Goal: Check status: Check status

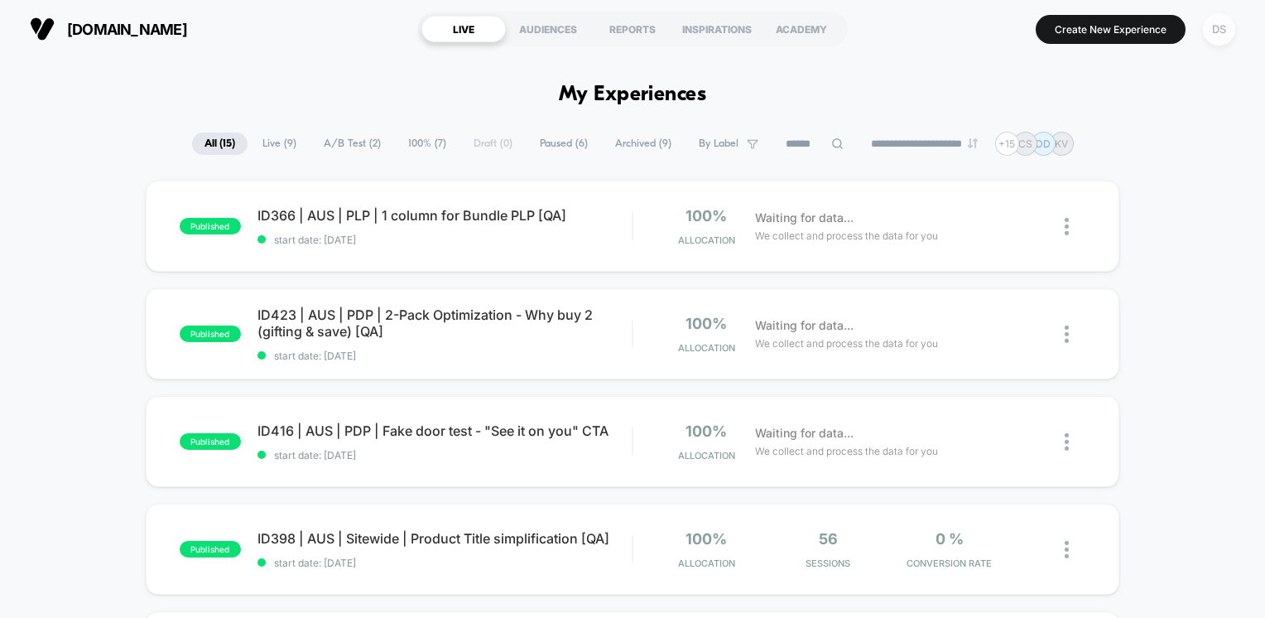
click at [1225, 30] on div "DS" at bounding box center [1219, 29] width 32 height 32
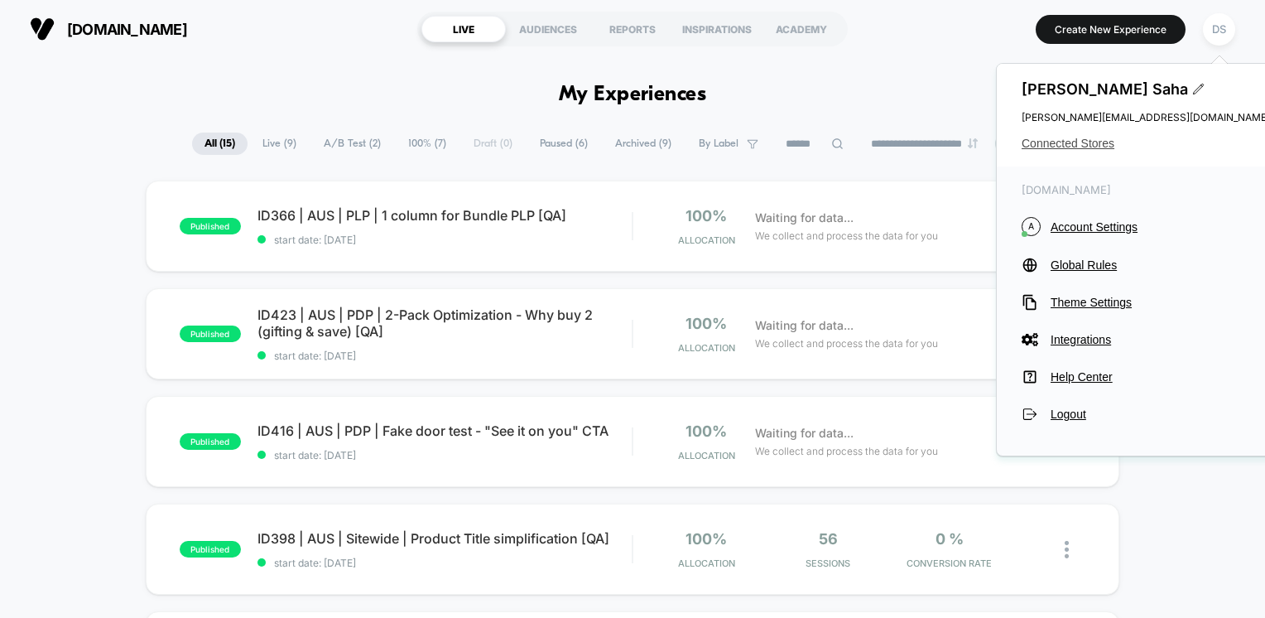
click at [1050, 146] on span "Connected Stores" at bounding box center [1146, 143] width 248 height 13
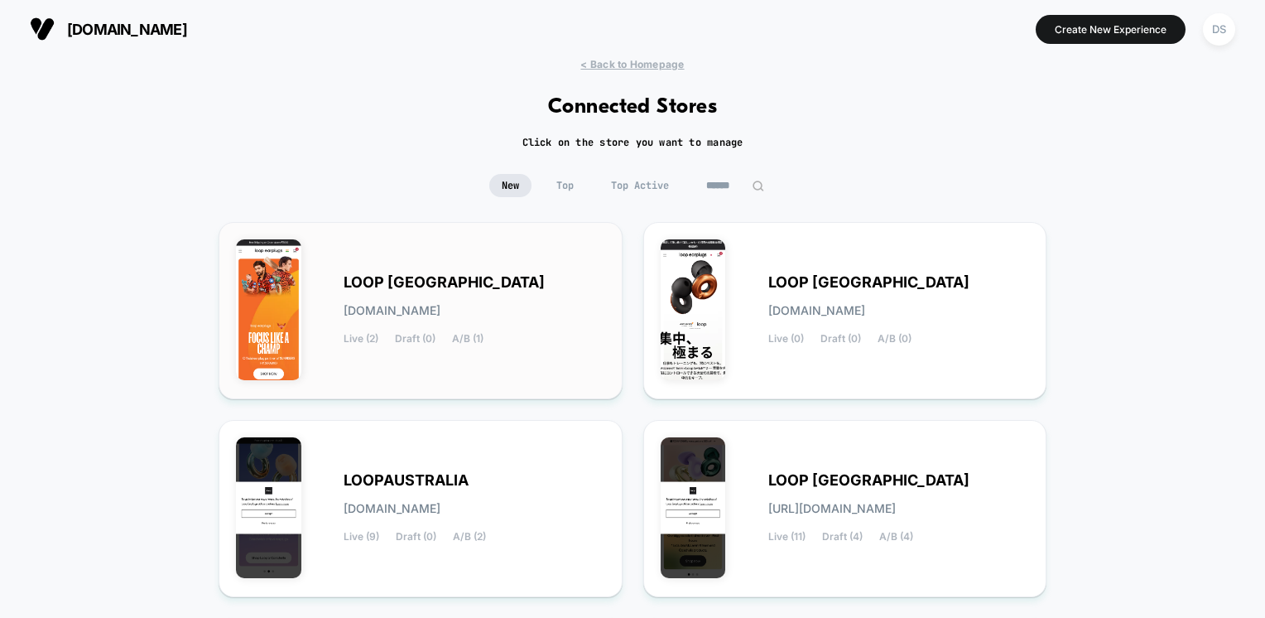
click at [378, 324] on div "LOOP [GEOGRAPHIC_DATA] [DOMAIN_NAME] Live (2) Draft (0) A/B (1)" at bounding box center [475, 311] width 262 height 68
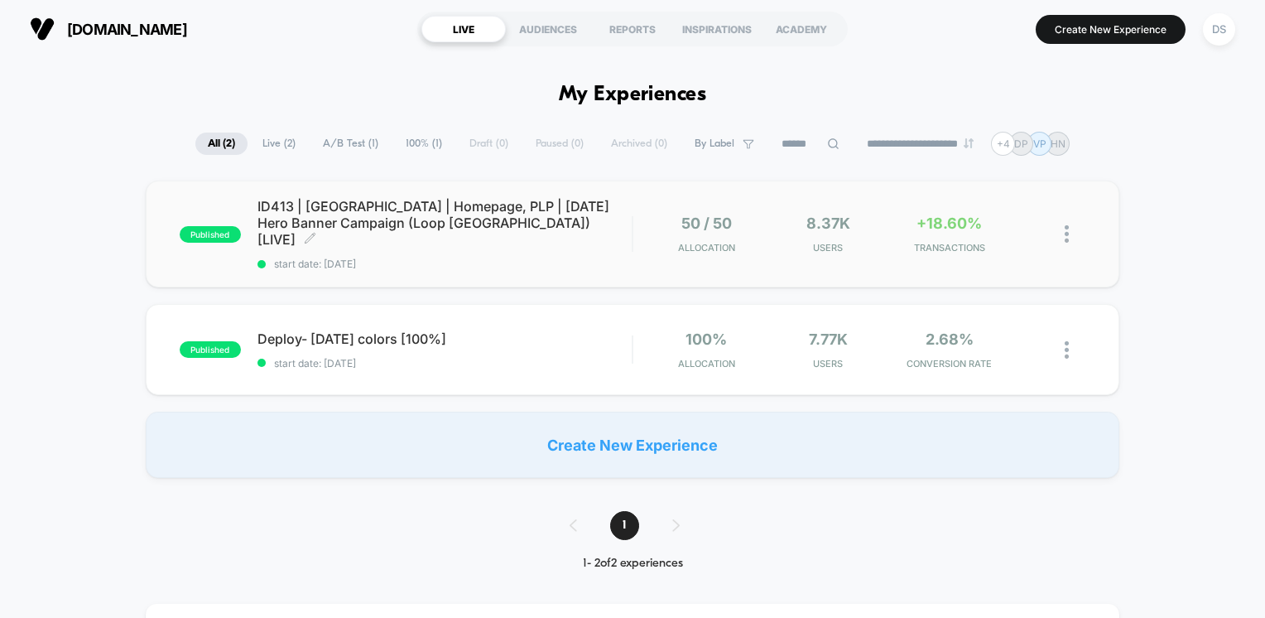
click at [440, 226] on span "ID413 | [GEOGRAPHIC_DATA] | Homepage, PLP | [DATE] Hero Banner Campaign (Loop […" at bounding box center [444, 223] width 375 height 50
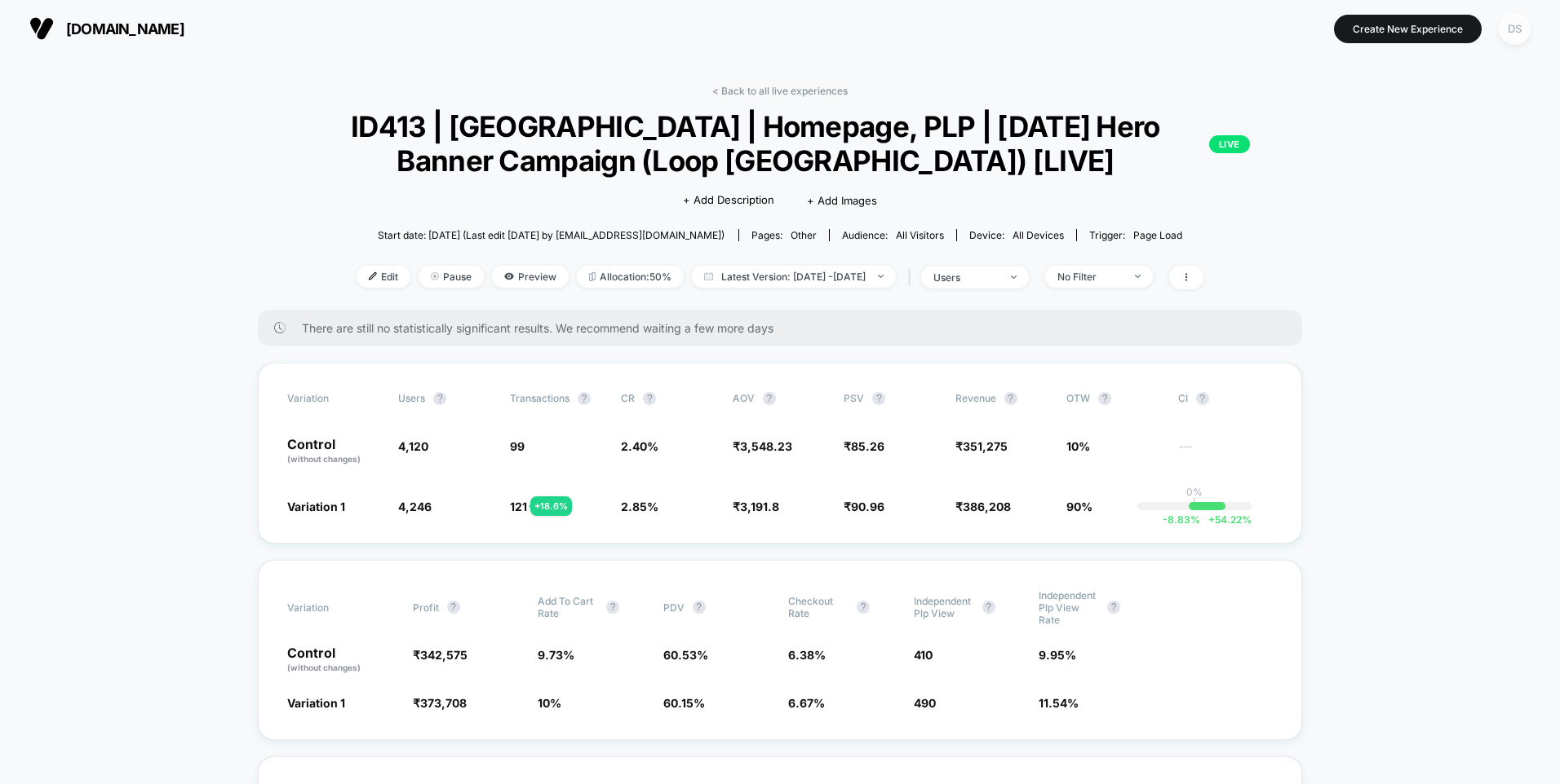
click at [1246, 31] on div "DS" at bounding box center [1515, 29] width 32 height 32
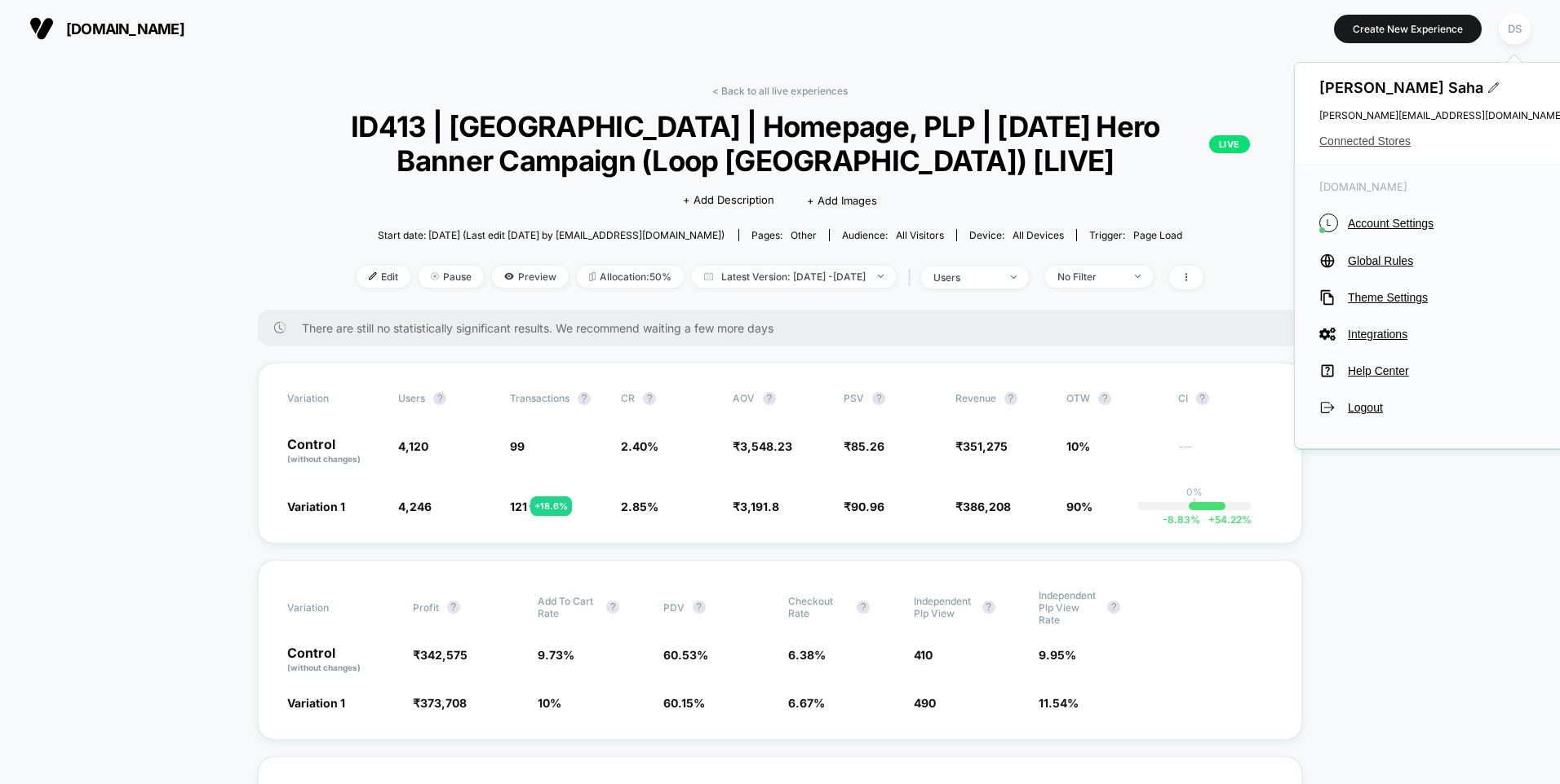
click at [1246, 145] on span "Connected Stores" at bounding box center [1442, 141] width 244 height 13
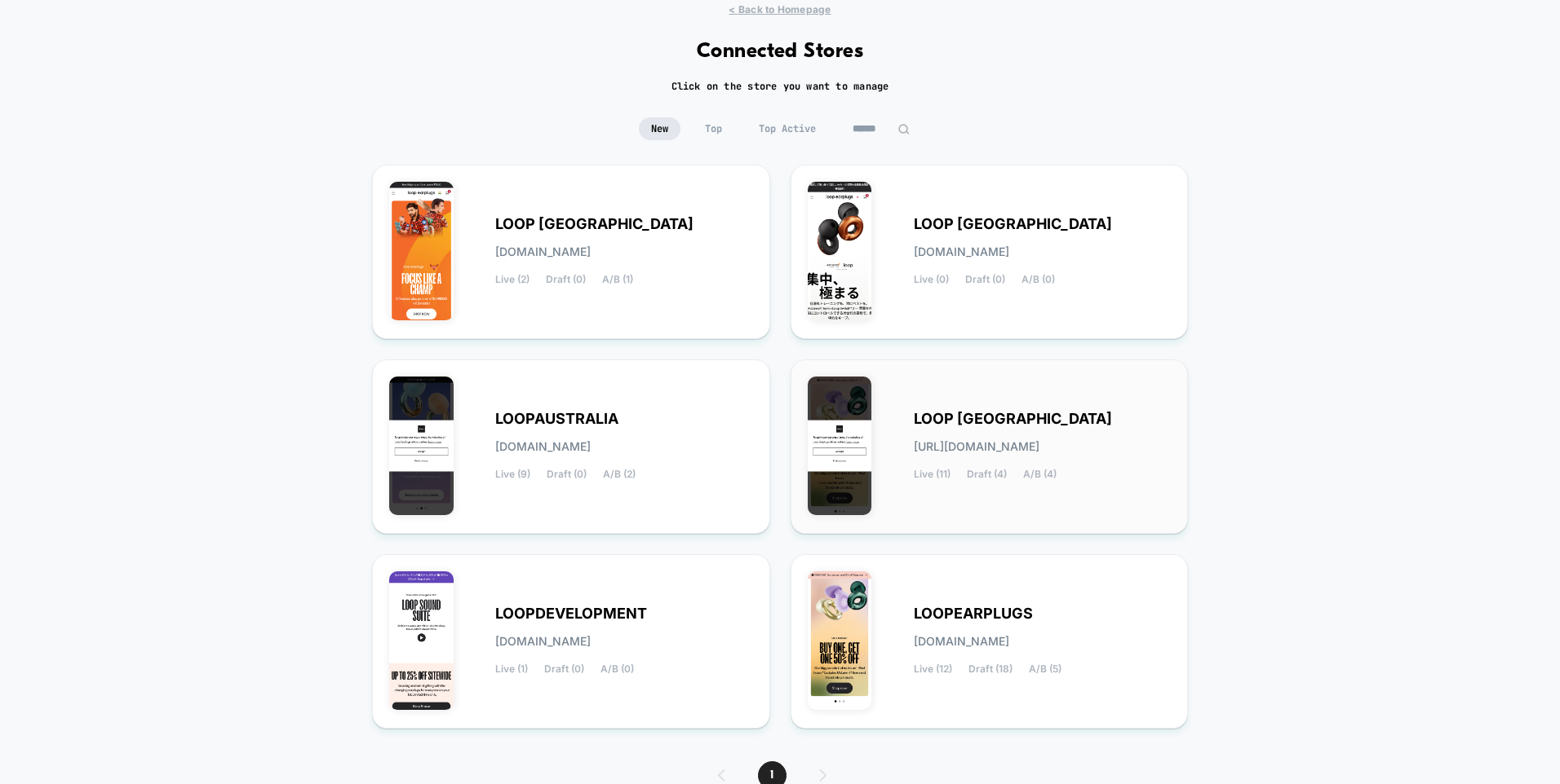
scroll to position [130, 0]
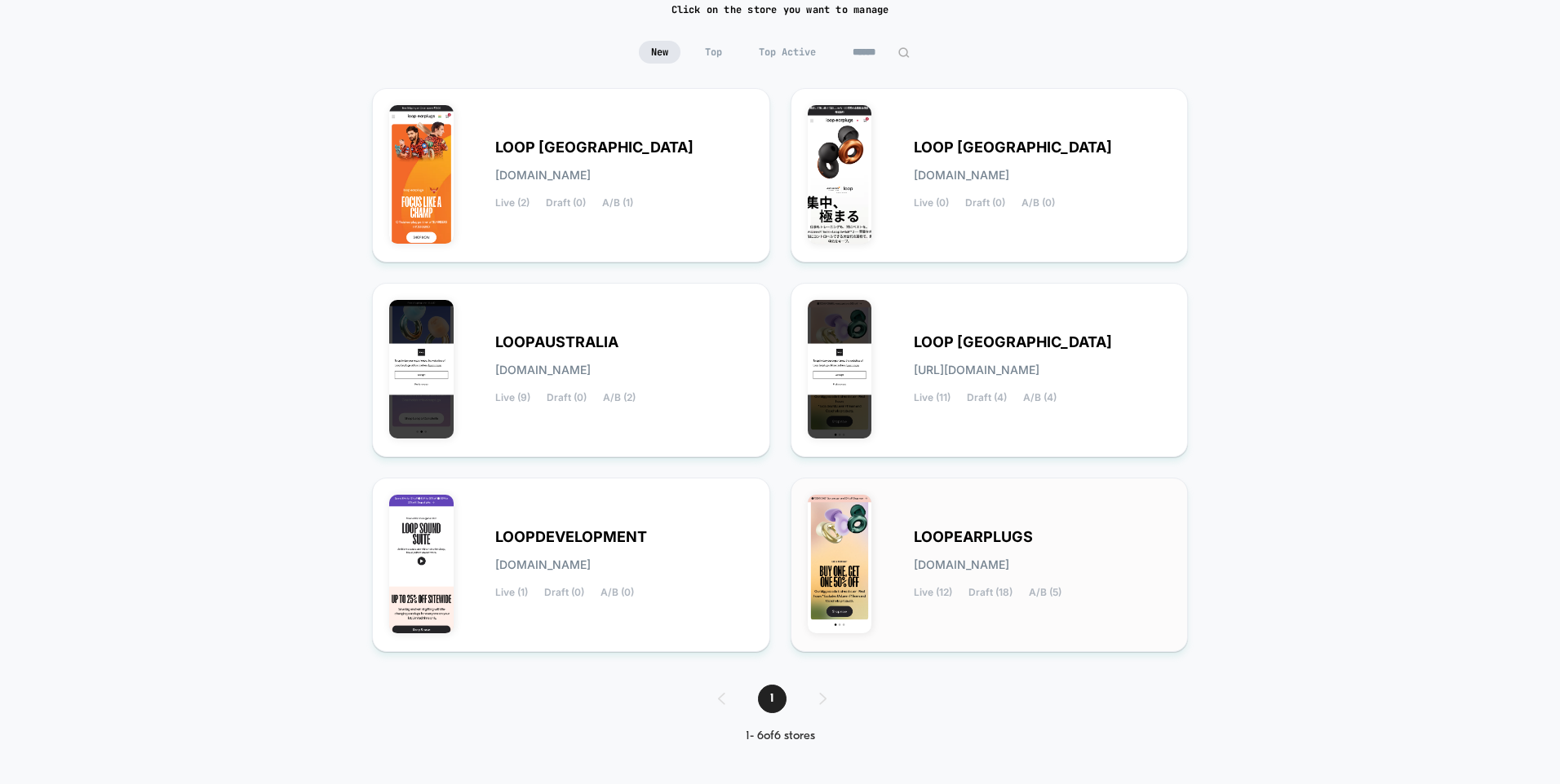
click at [934, 550] on div "LOOPEARPLUGS [DOMAIN_NAME] Live (12) Draft (18) A/B (5)" at bounding box center [1043, 565] width 258 height 67
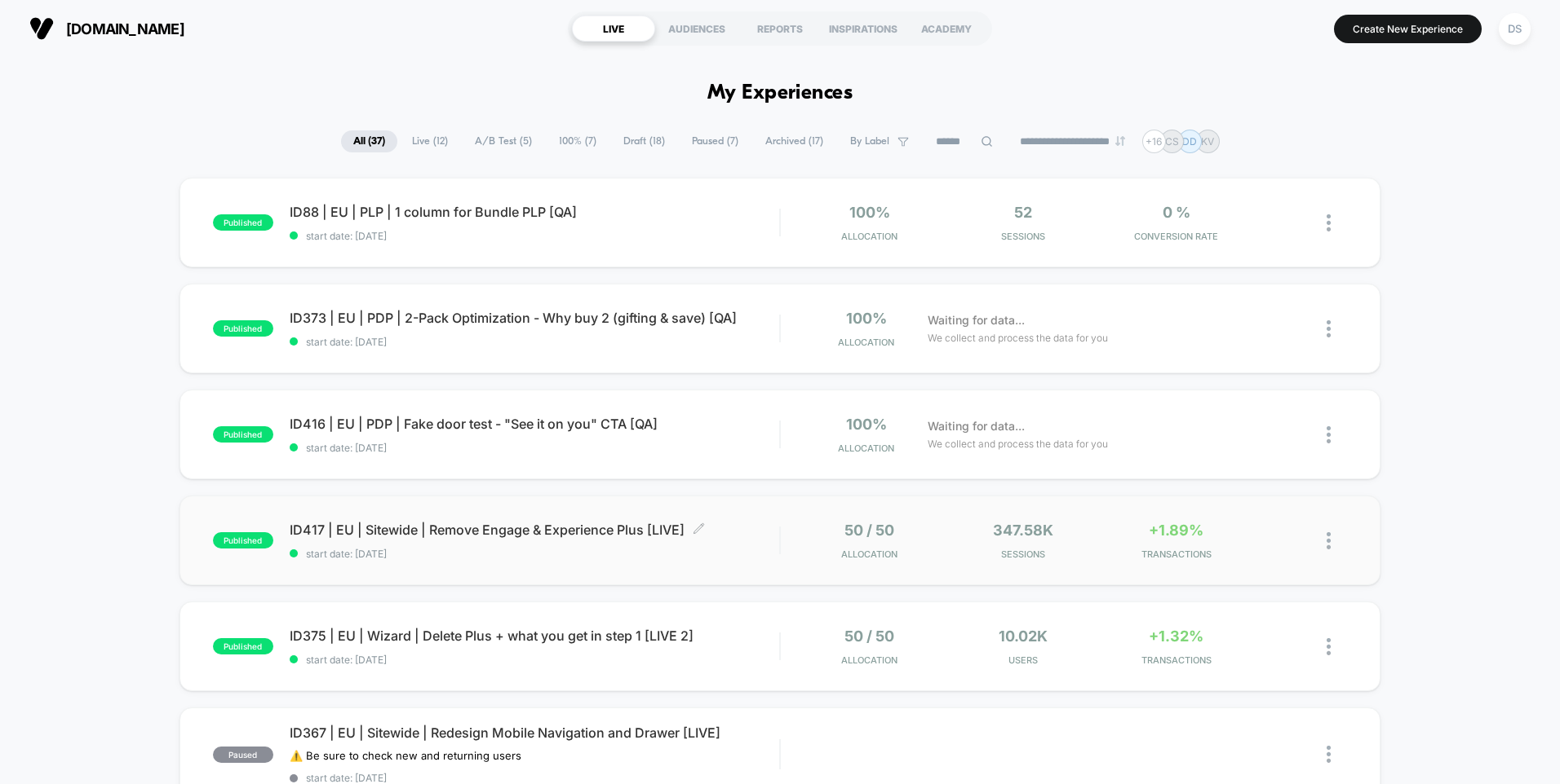
click at [425, 528] on span "ID417 | EU | Sitewide | Remove Engage & Experience Plus [LIVE] Click to edit ex…" at bounding box center [534, 530] width 490 height 17
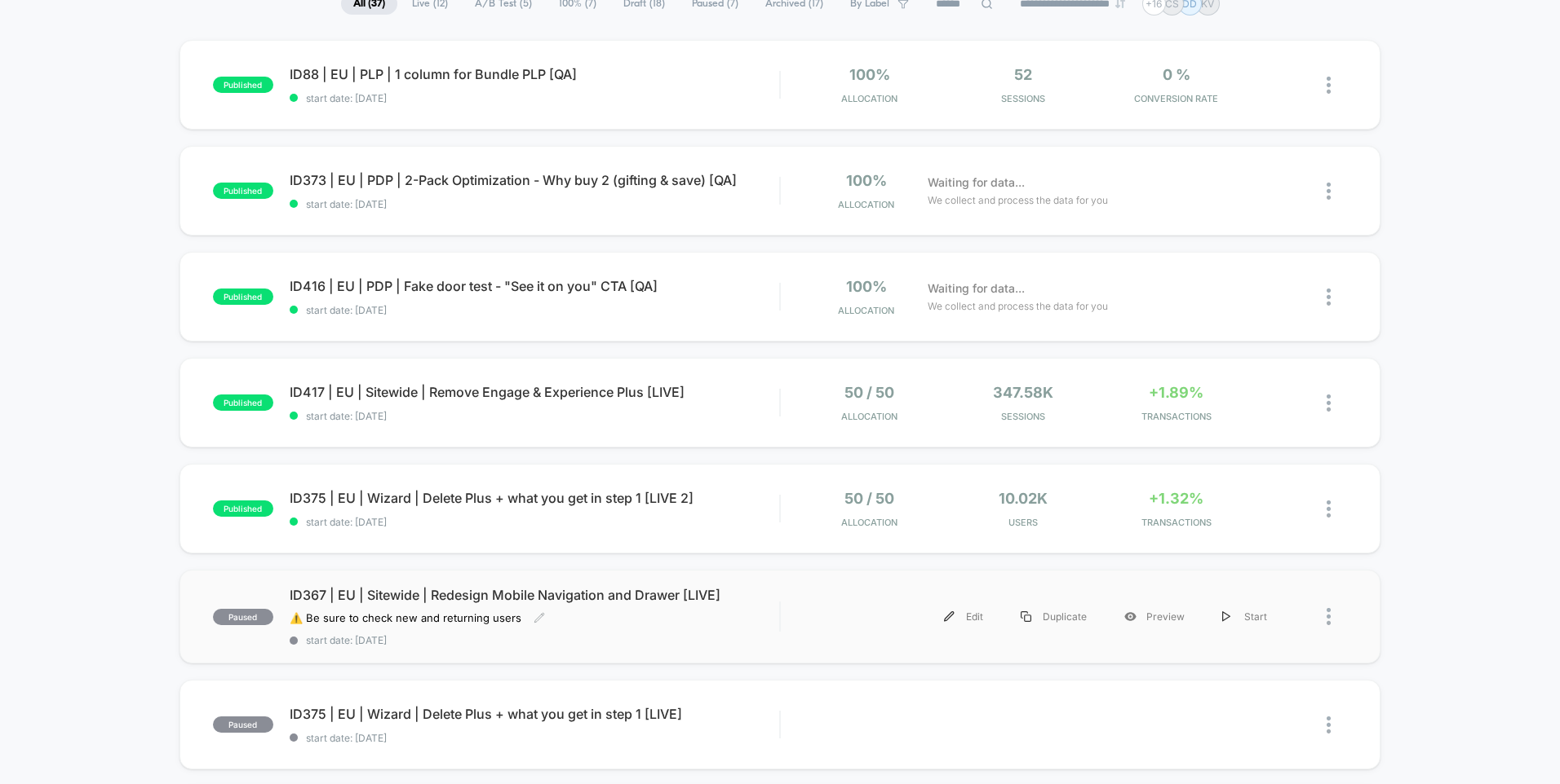
scroll to position [163, 0]
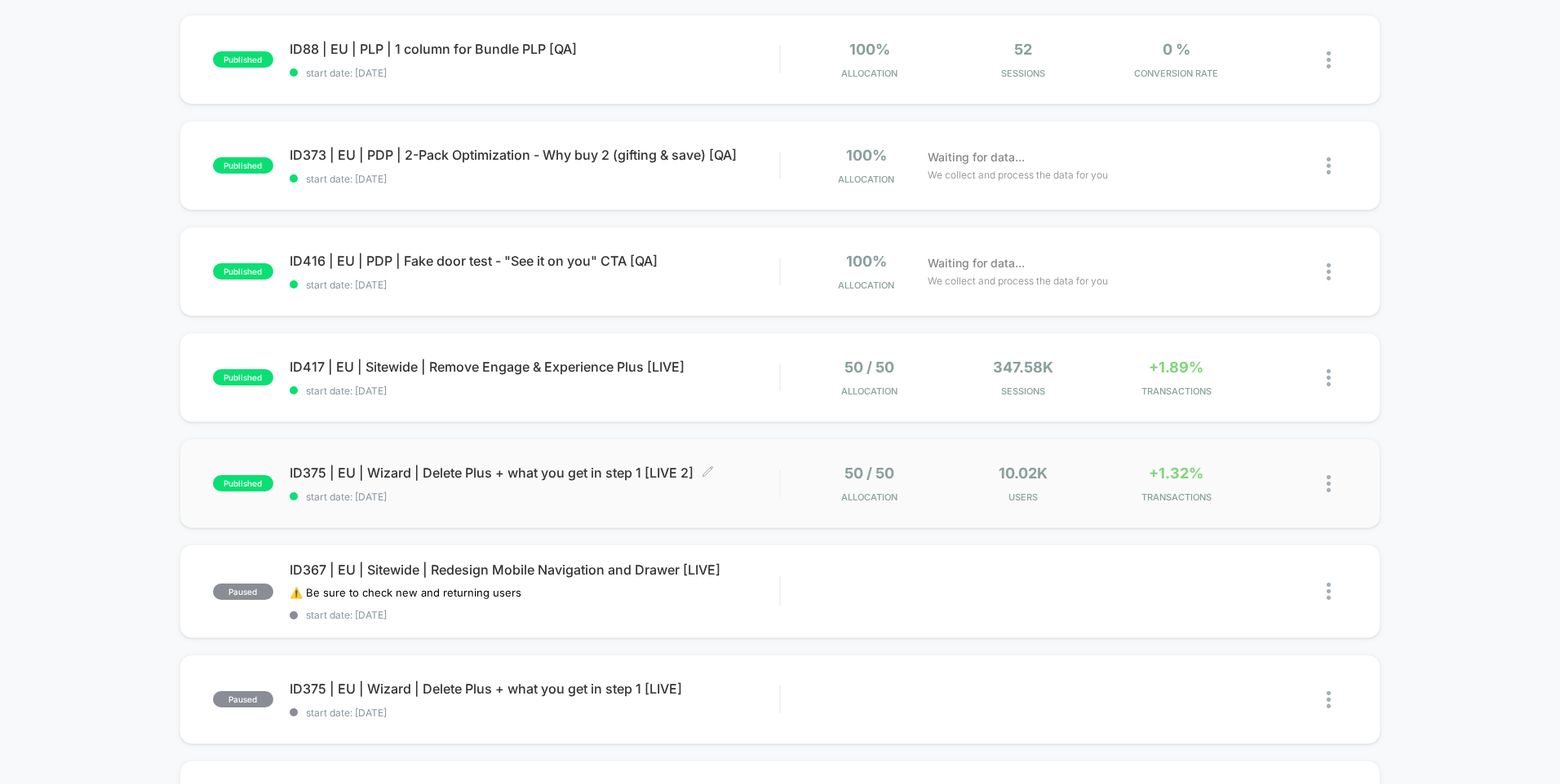
click at [383, 485] on div "ID375 | EU | Wizard | Delete Plus + what you get in step 1 [LIVE 2] Click to ed…" at bounding box center [534, 484] width 490 height 38
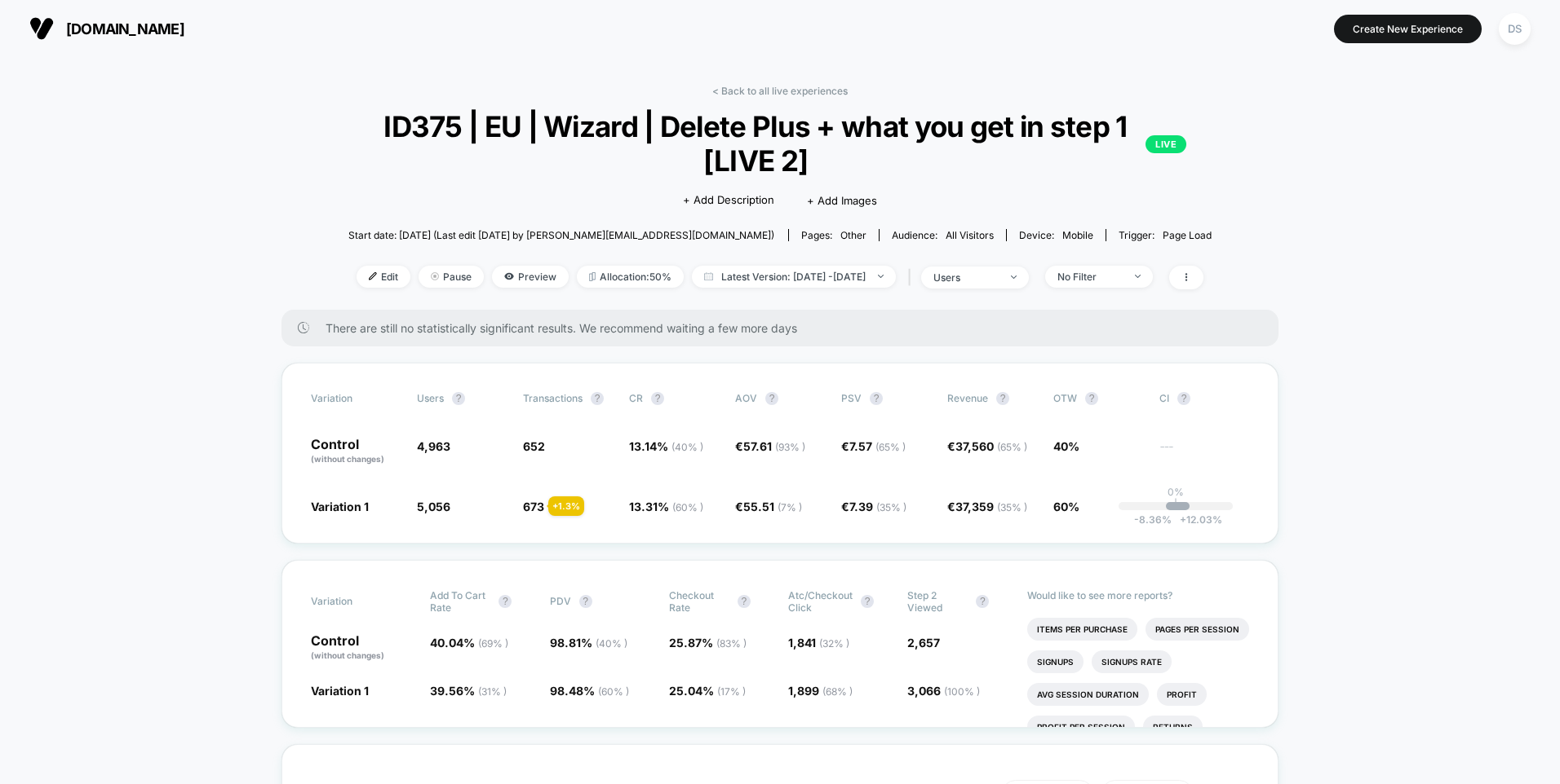
click at [1246, 41] on button "DS" at bounding box center [1515, 29] width 41 height 33
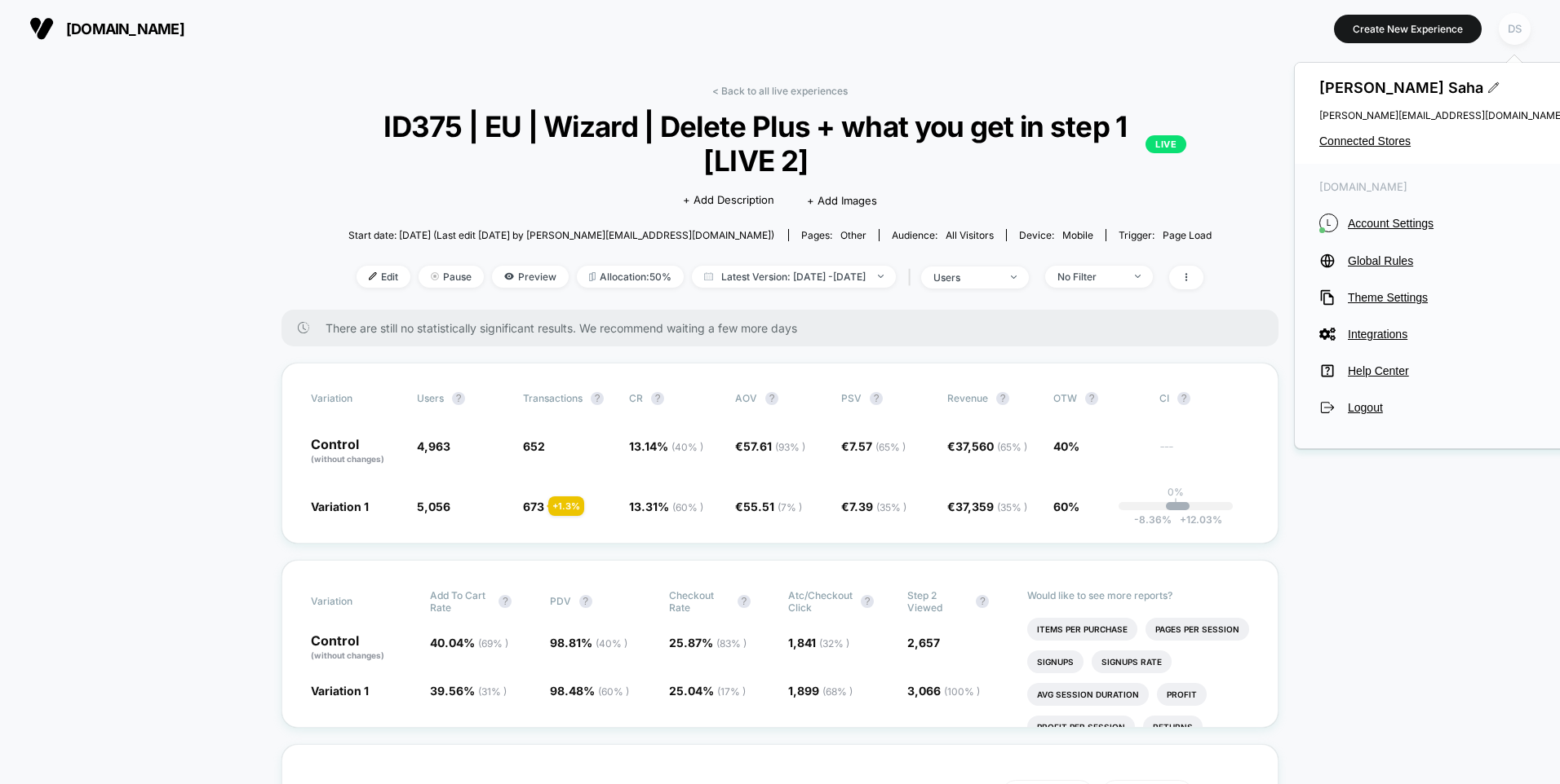
click at [1246, 37] on div "DS" at bounding box center [1515, 29] width 32 height 32
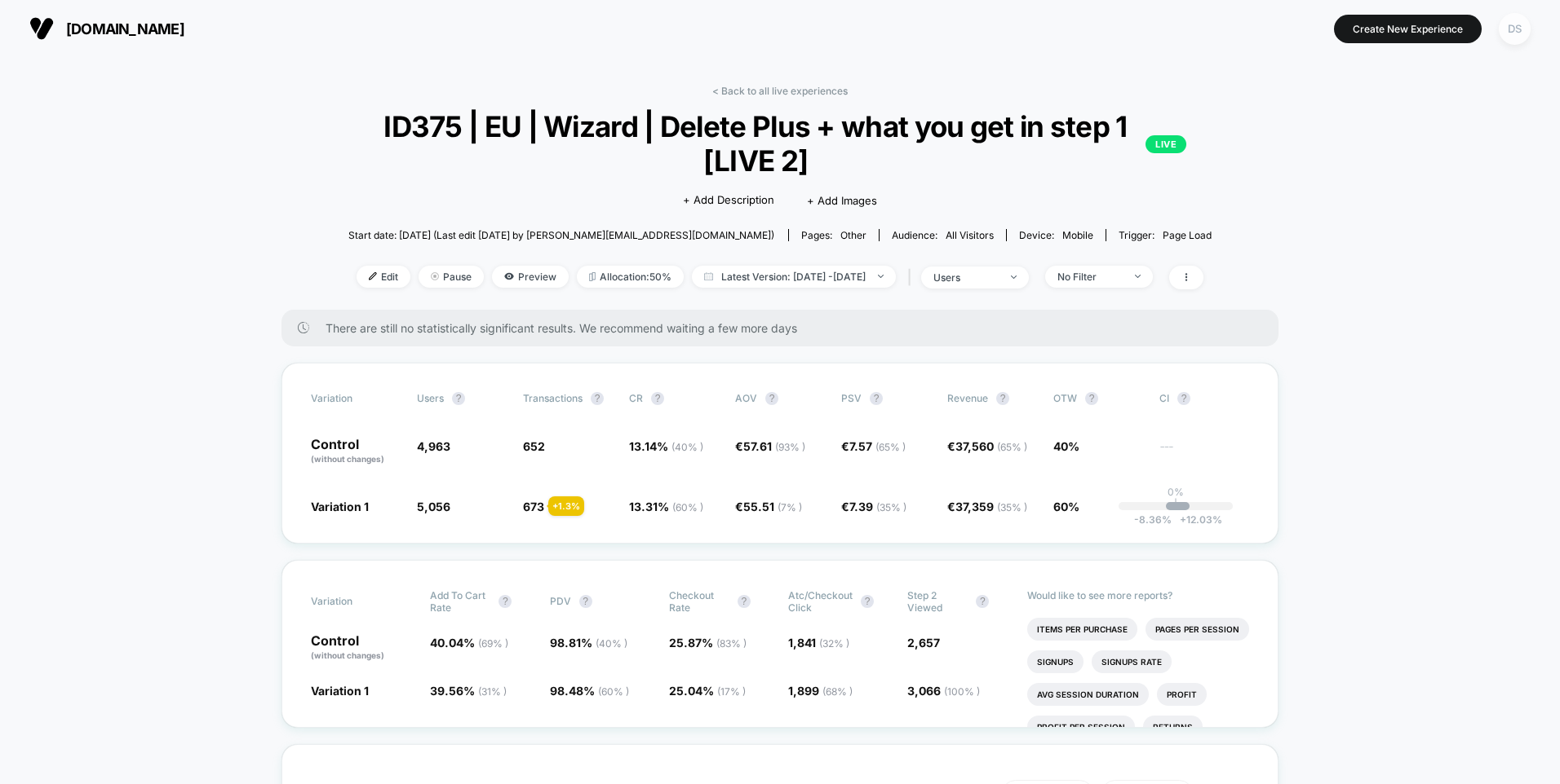
click at [1246, 37] on div "DS" at bounding box center [1515, 29] width 32 height 32
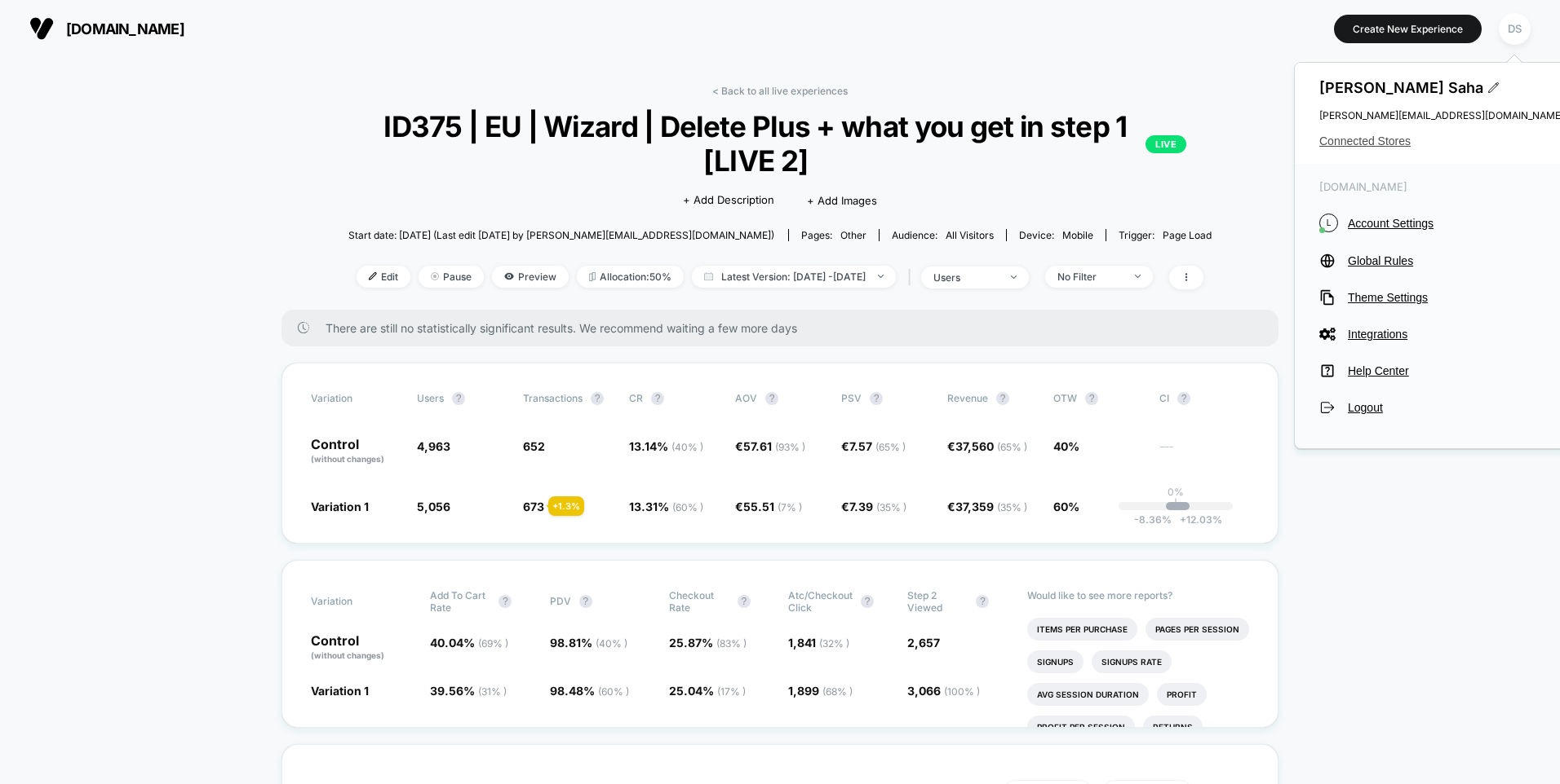
click at [1246, 141] on span "Connected Stores" at bounding box center [1442, 141] width 244 height 13
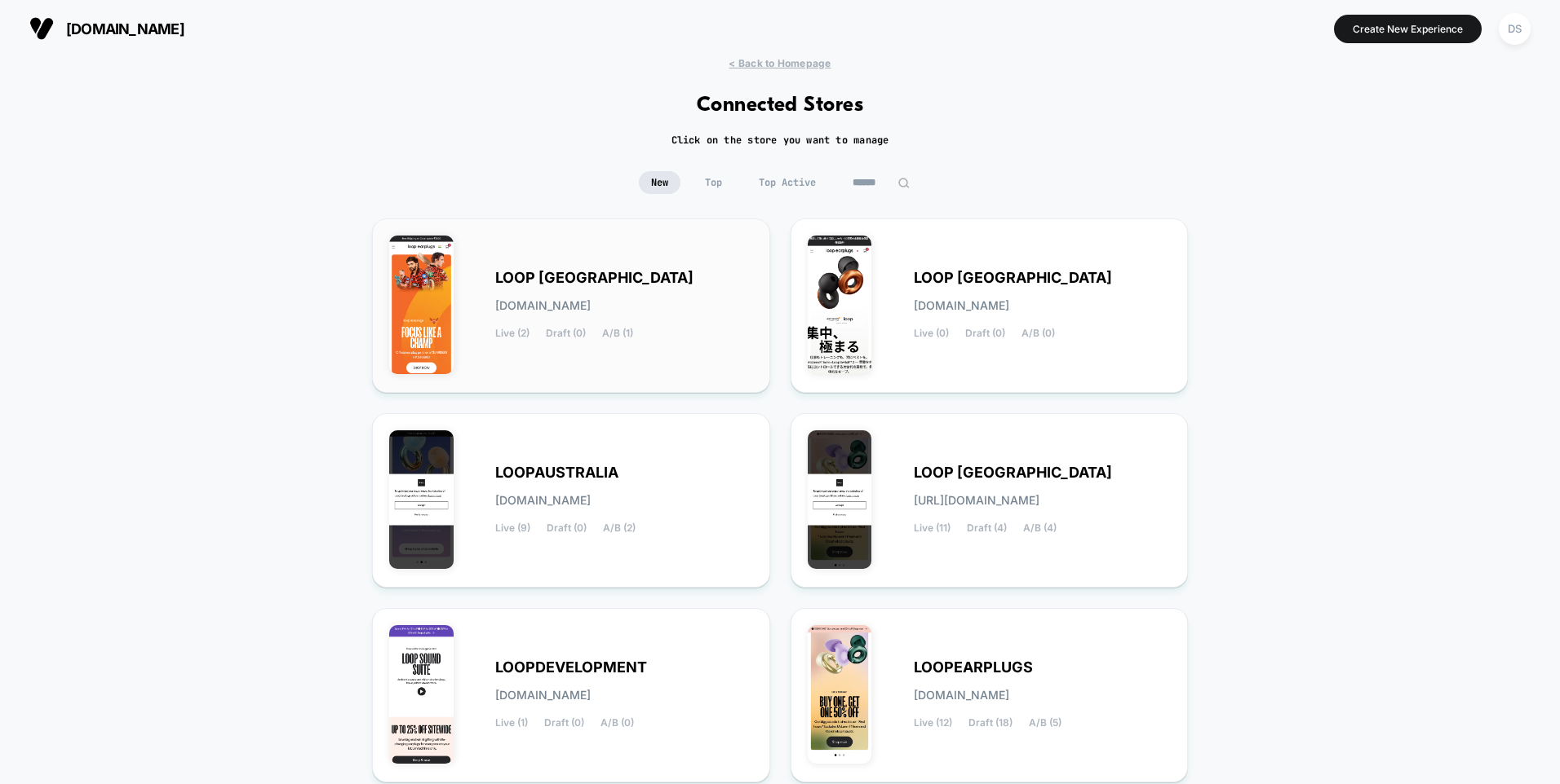
click at [558, 337] on span "Draft (0)" at bounding box center [566, 334] width 40 height 12
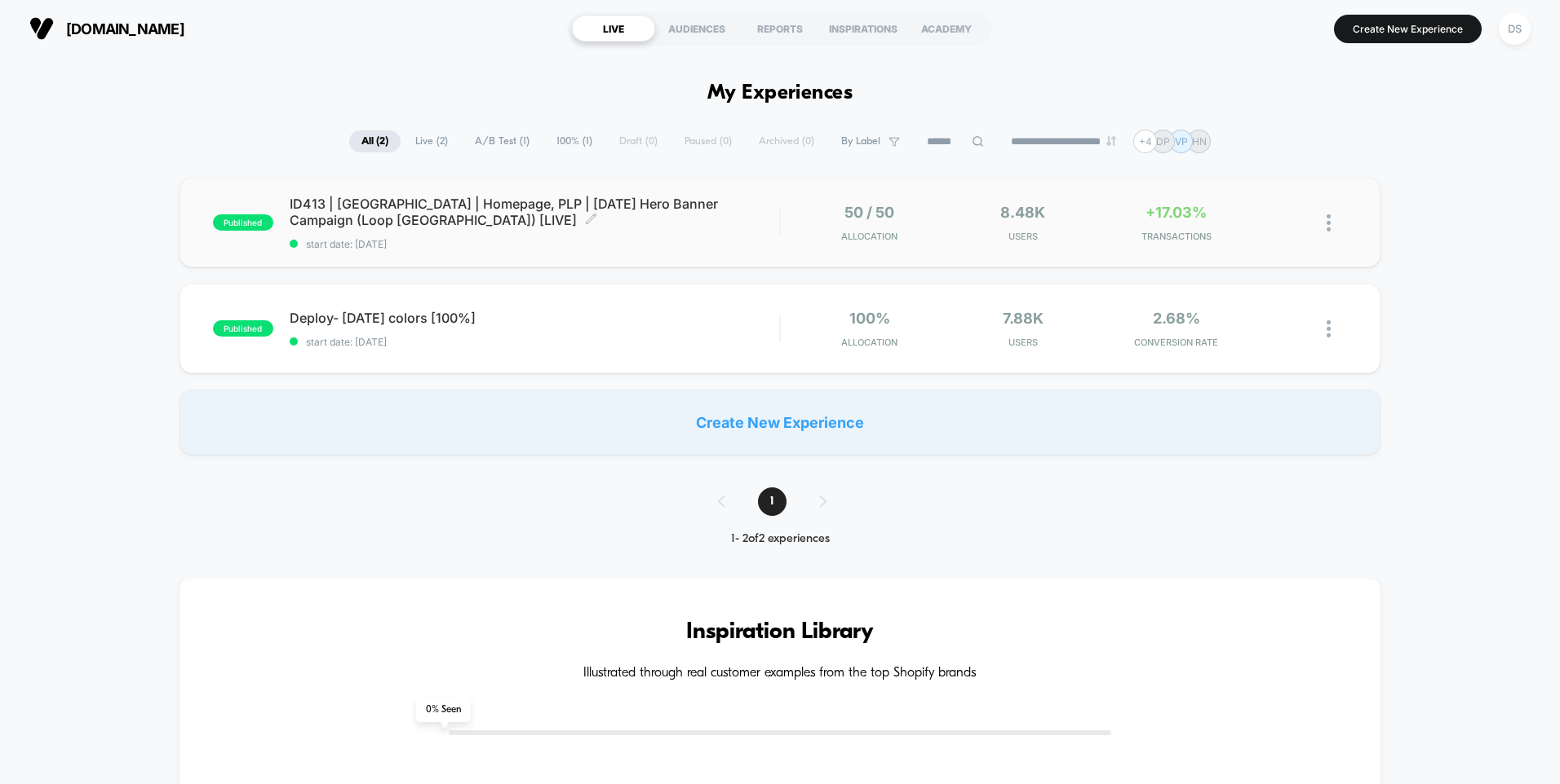
click at [662, 202] on span "ID413 | [GEOGRAPHIC_DATA] | Homepage, PLP | [DATE] Hero Banner Campaign (Loop […" at bounding box center [534, 212] width 490 height 33
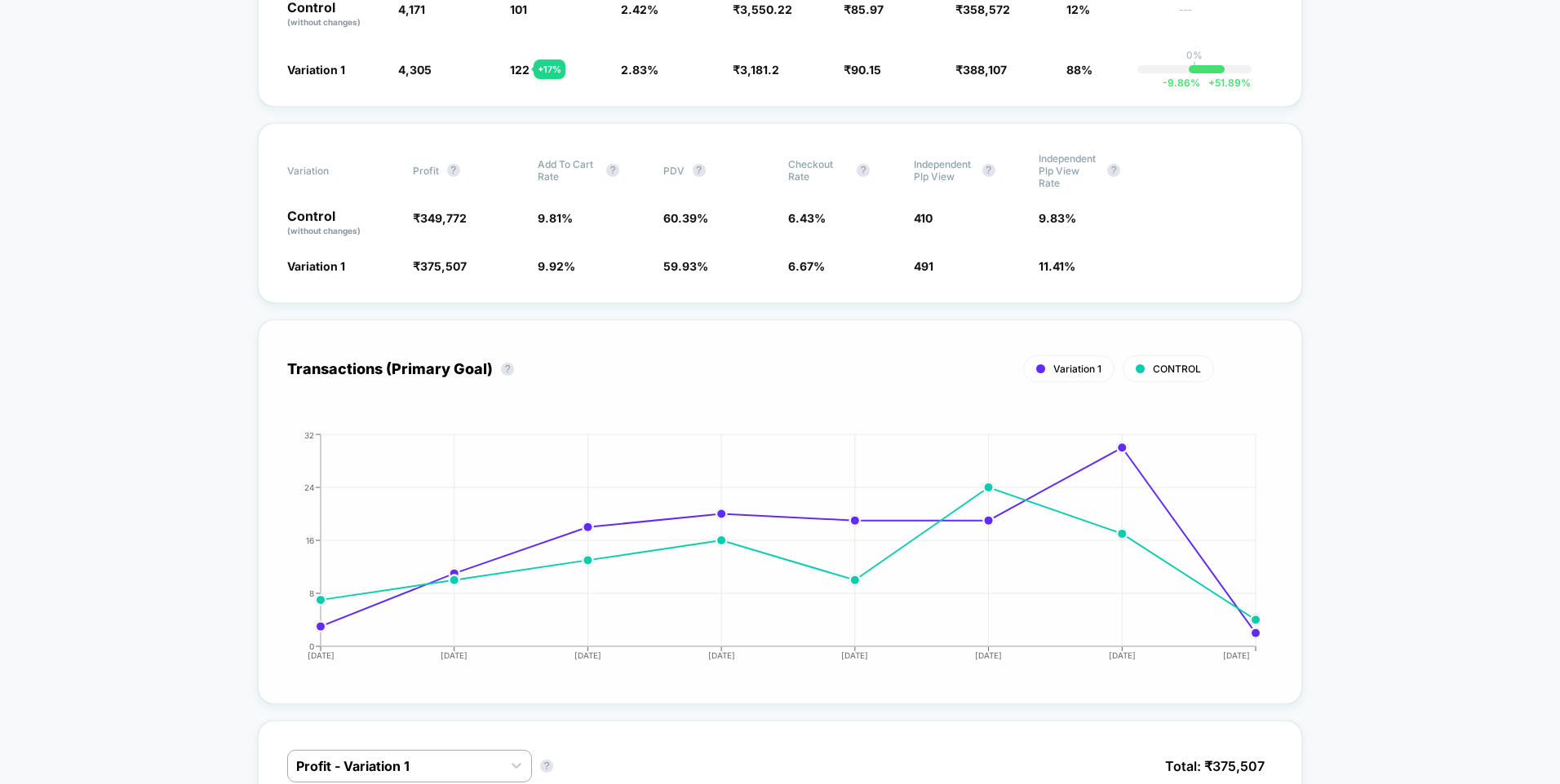
scroll to position [652, 0]
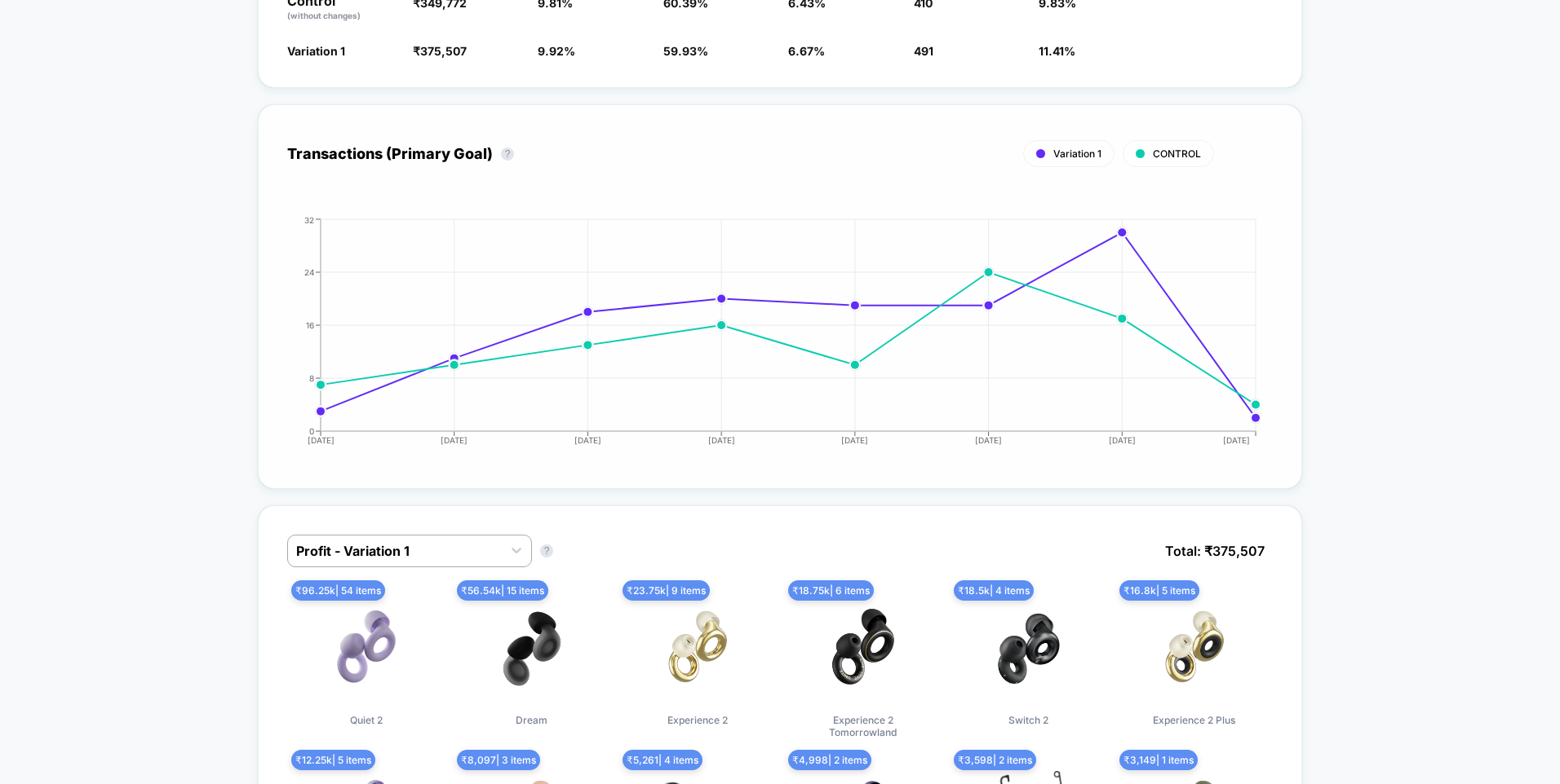
click at [1246, 405] on circle at bounding box center [1255, 405] width 8 height 8
click at [1246, 416] on circle at bounding box center [1255, 418] width 8 height 8
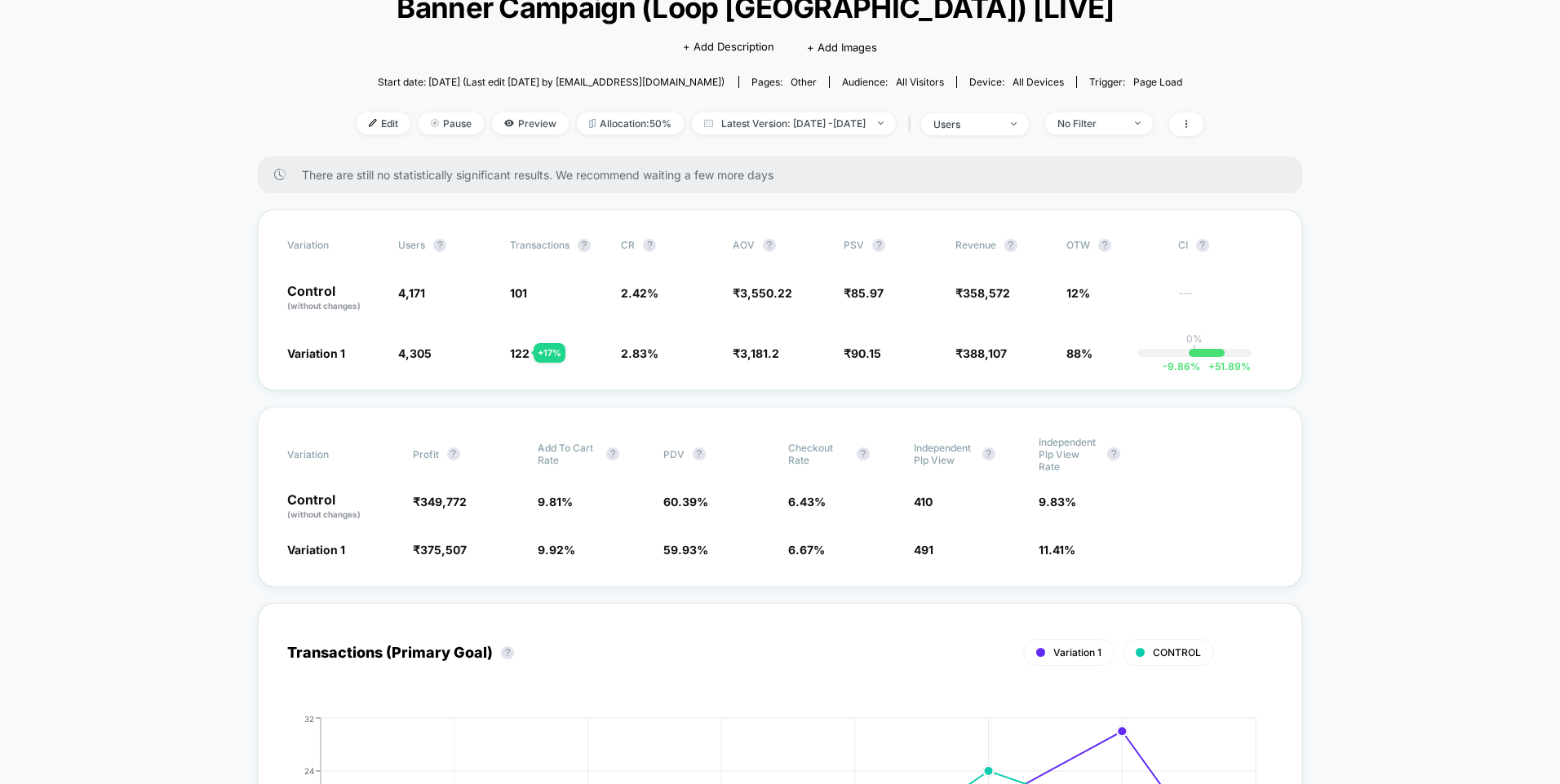
scroll to position [0, 0]
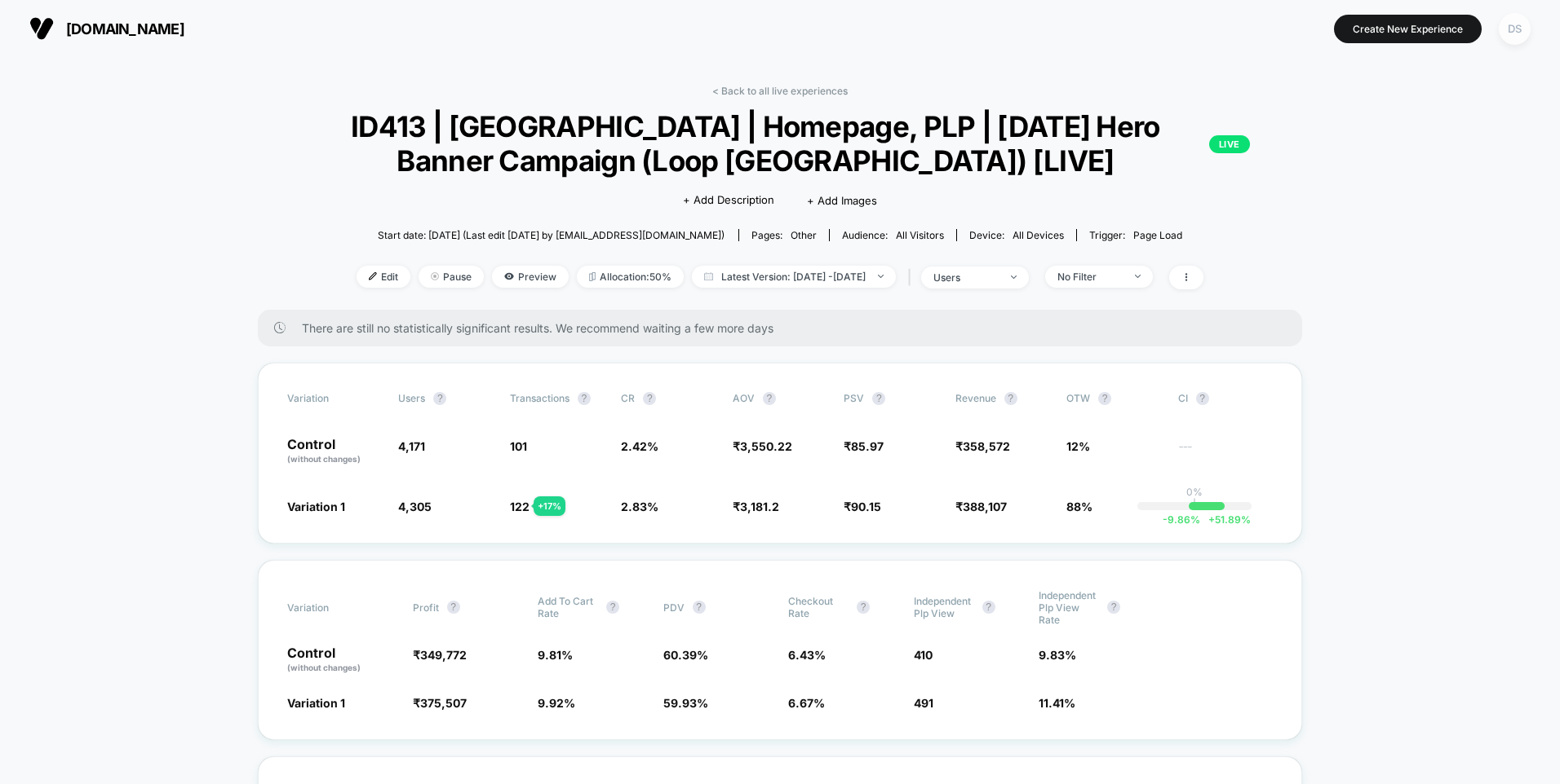
click at [1246, 35] on div "DS" at bounding box center [1515, 29] width 32 height 32
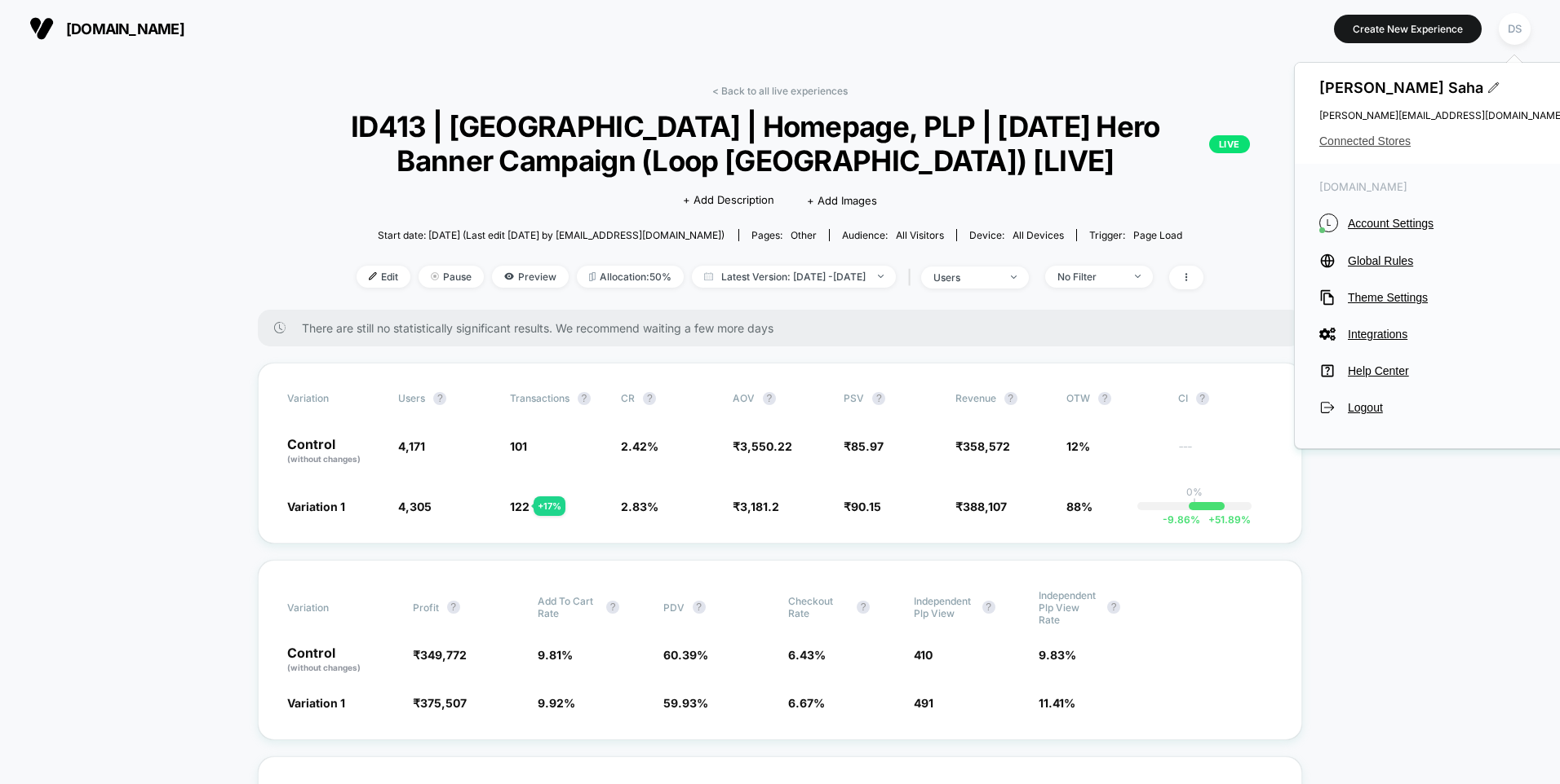
click at [1246, 141] on span "Connected Stores" at bounding box center [1442, 141] width 244 height 13
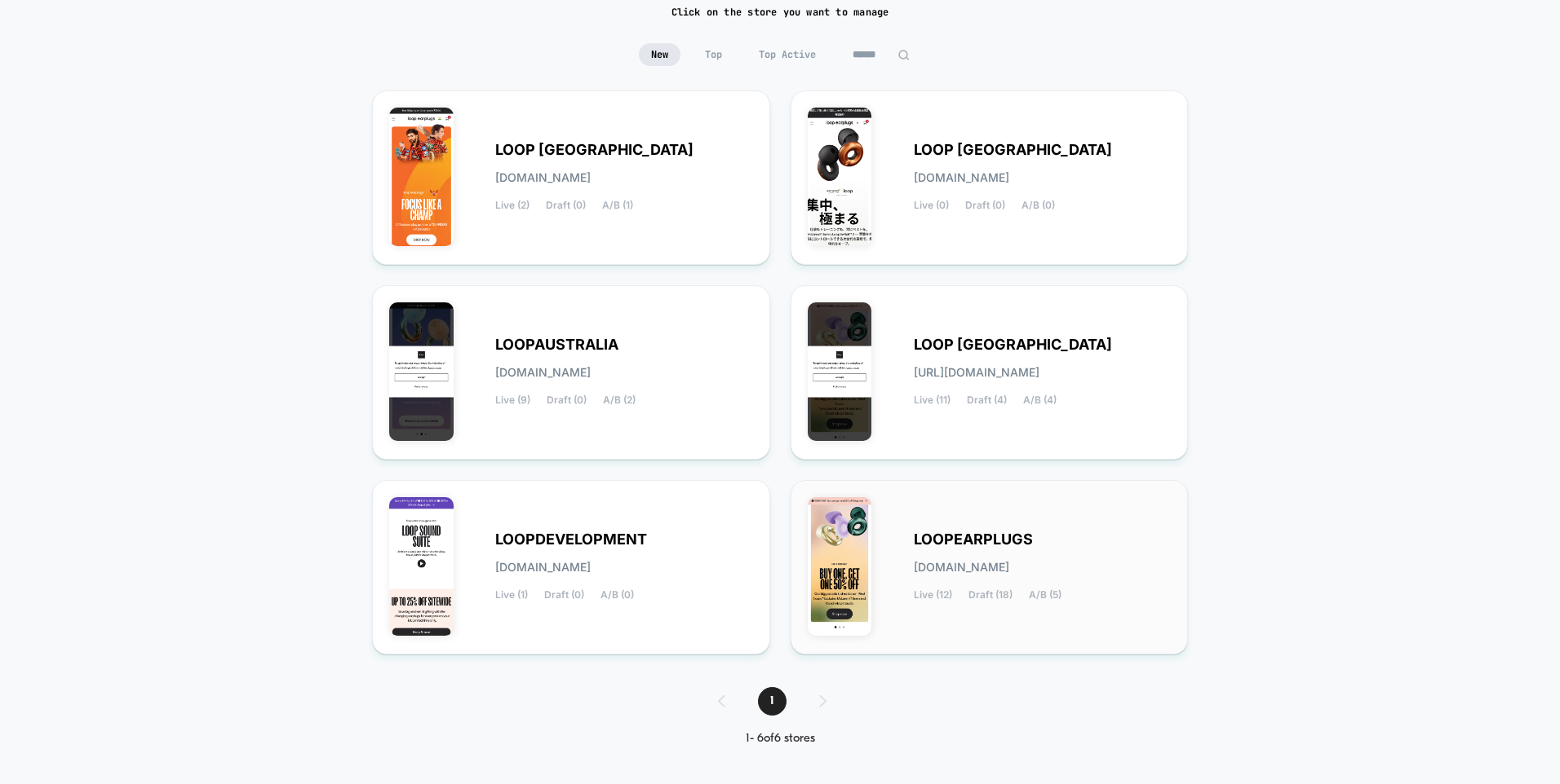
scroll to position [130, 0]
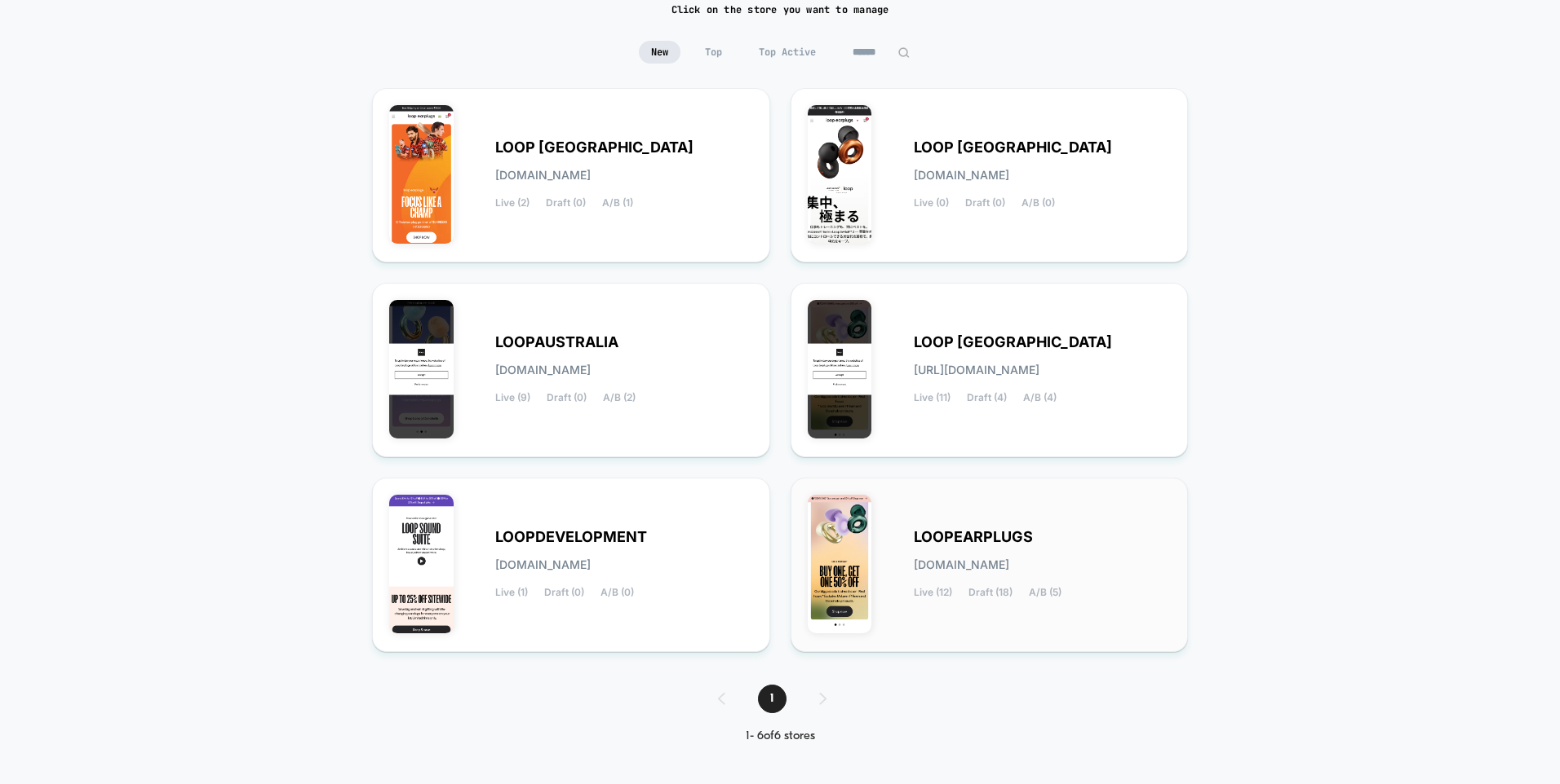
click at [972, 547] on div "LOOPEARPLUGS [DOMAIN_NAME] Live (12) Draft (18) A/B (5)" at bounding box center [1043, 565] width 258 height 67
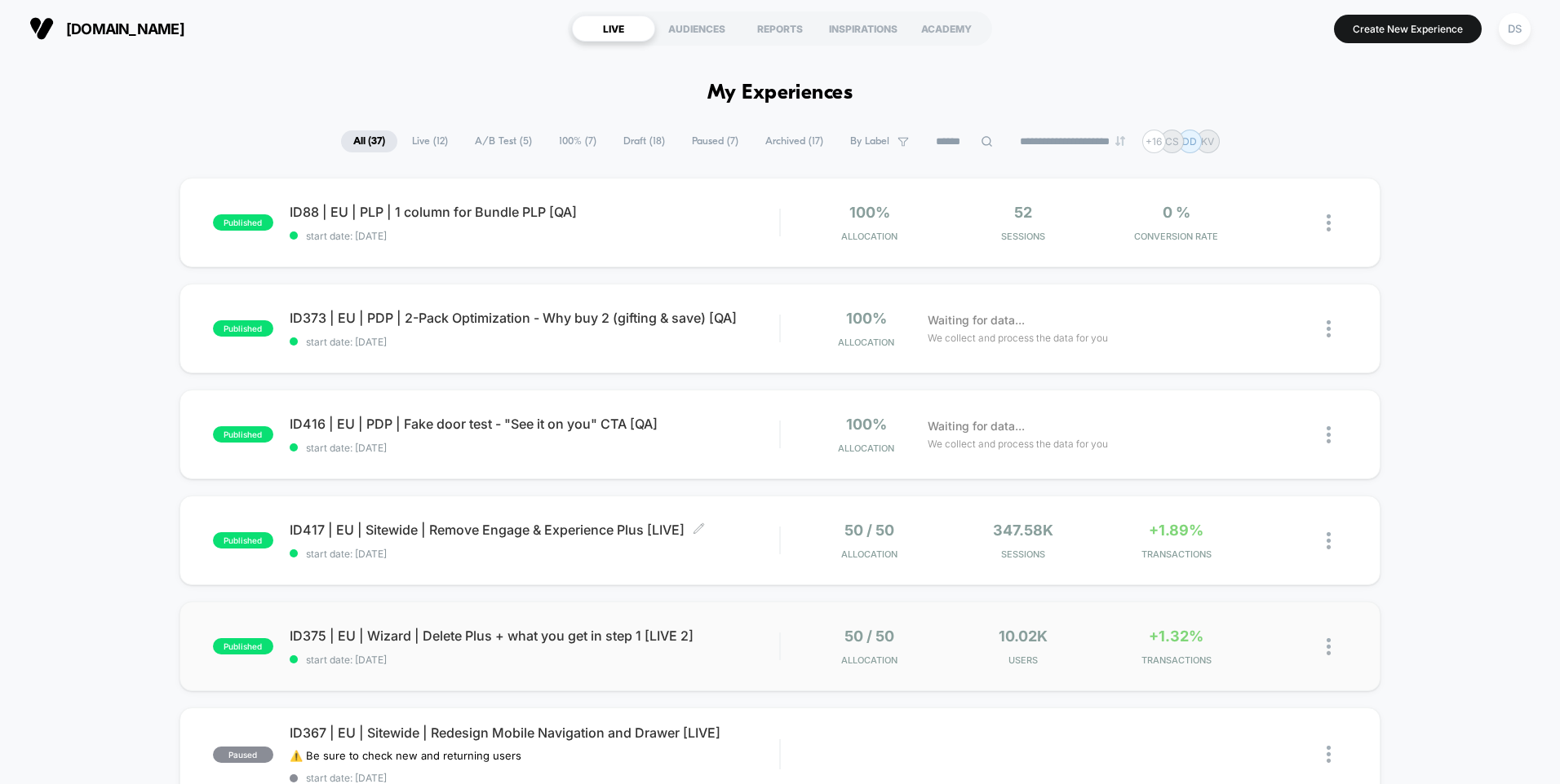
scroll to position [82, 0]
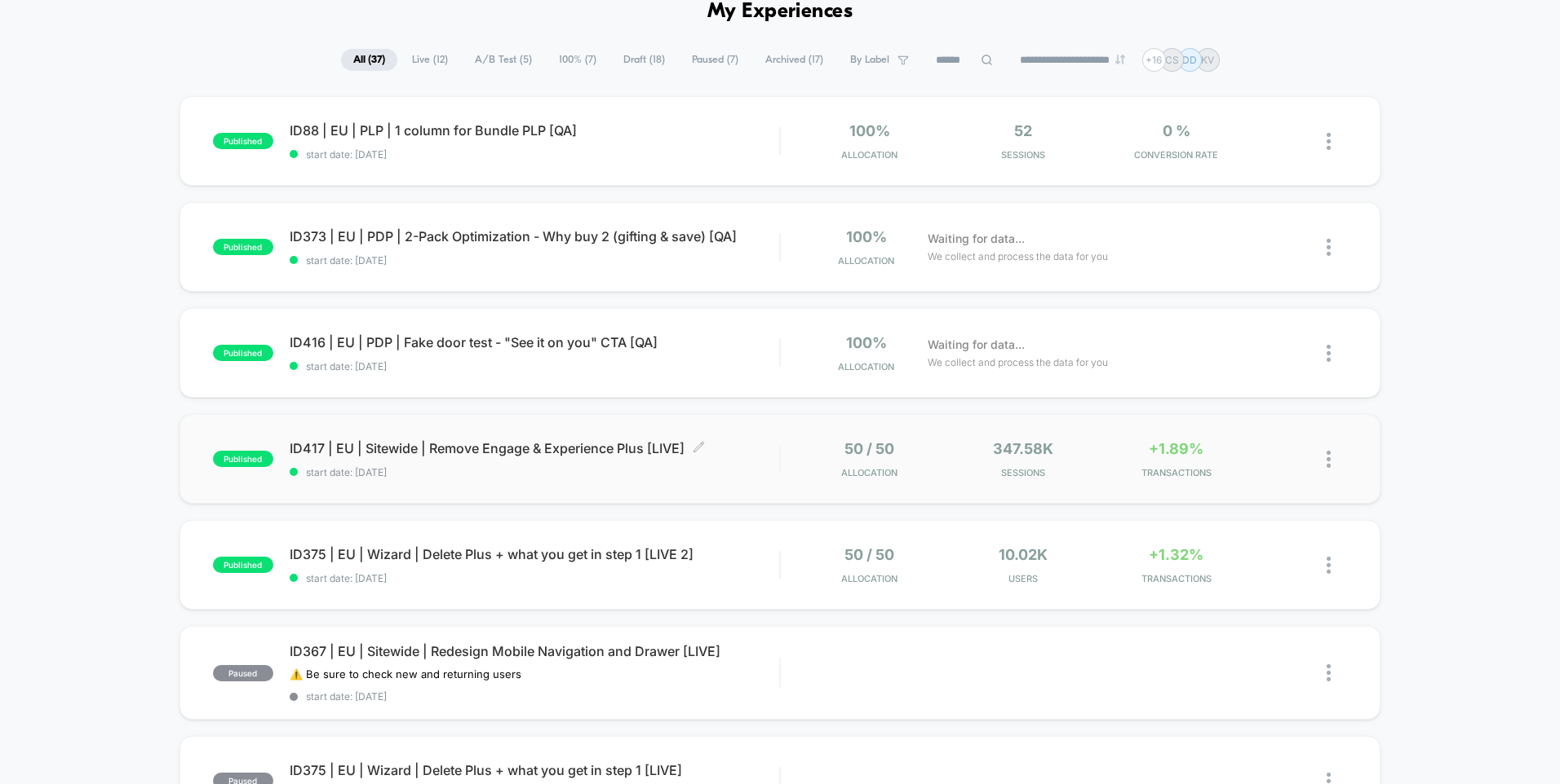
click at [497, 457] on div "ID417 | EU | Sitewide | Remove Engage & Experience Plus [LIVE] Click to edit ex…" at bounding box center [534, 459] width 490 height 38
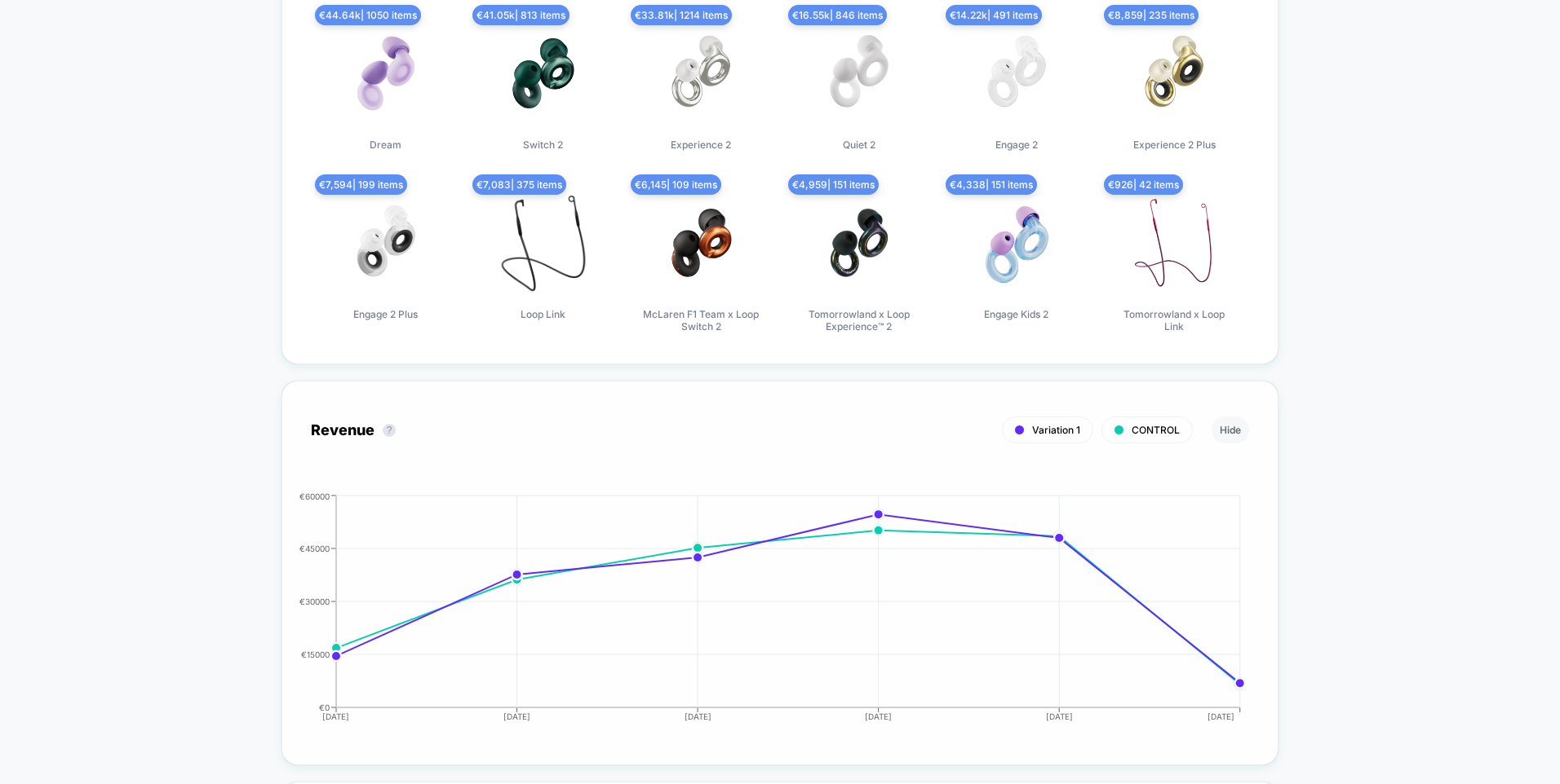
scroll to position [1387, 0]
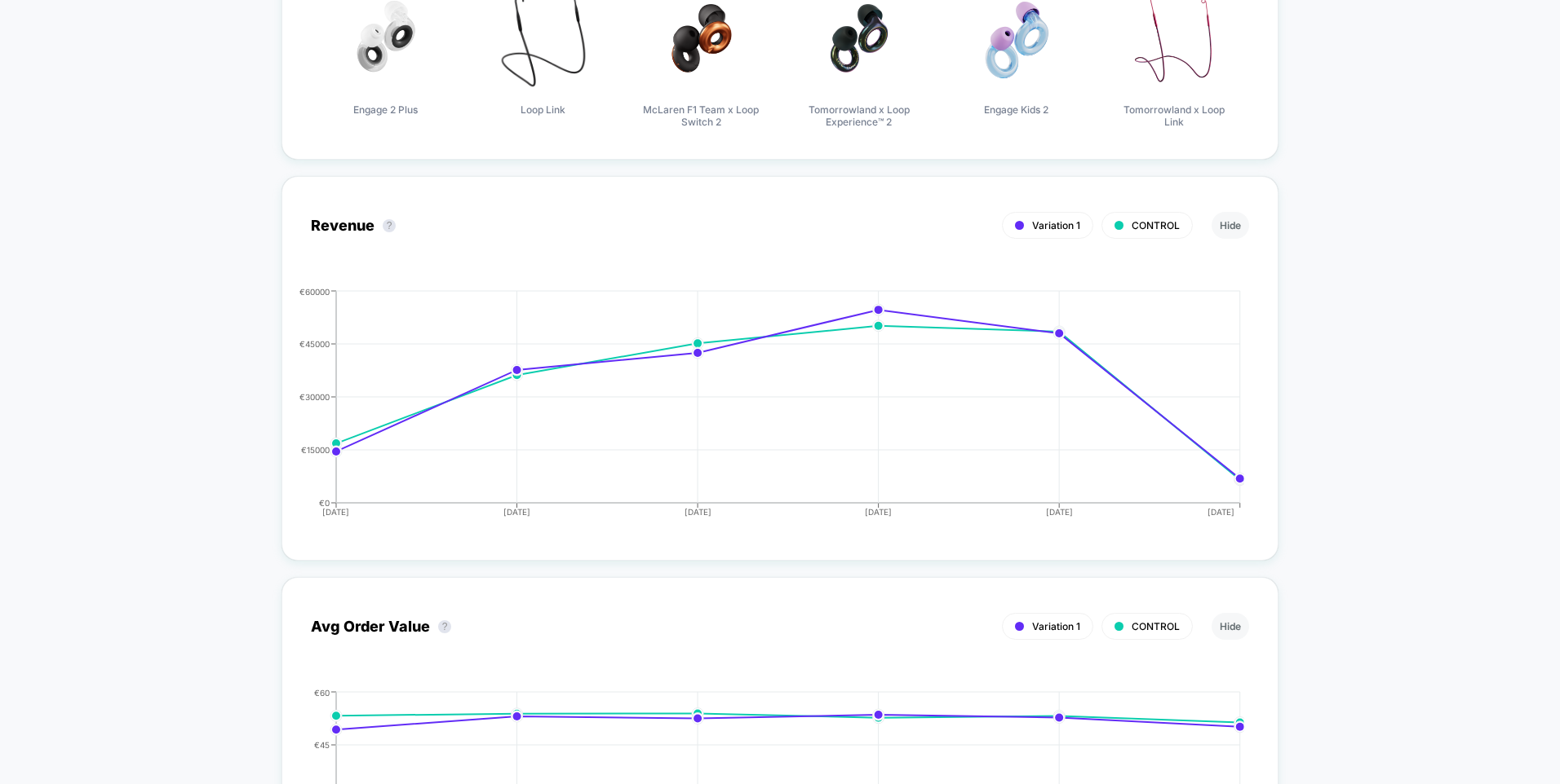
click at [1246, 273] on html "[DOMAIN_NAME] Create New Experience DS [DOMAIN_NAME] < Back to all live experie…" at bounding box center [780, 392] width 1560 height 784
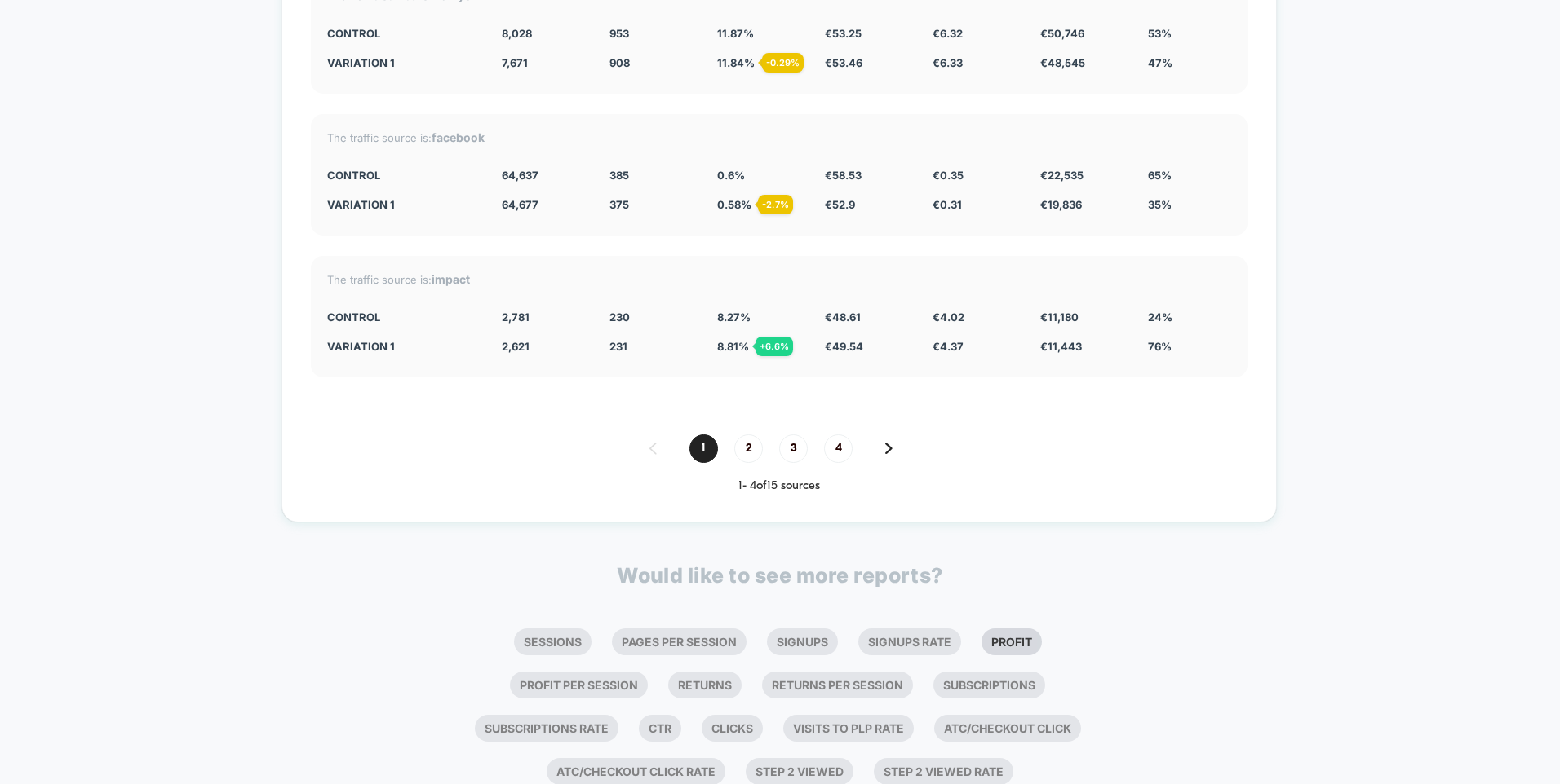
scroll to position [6132, 0]
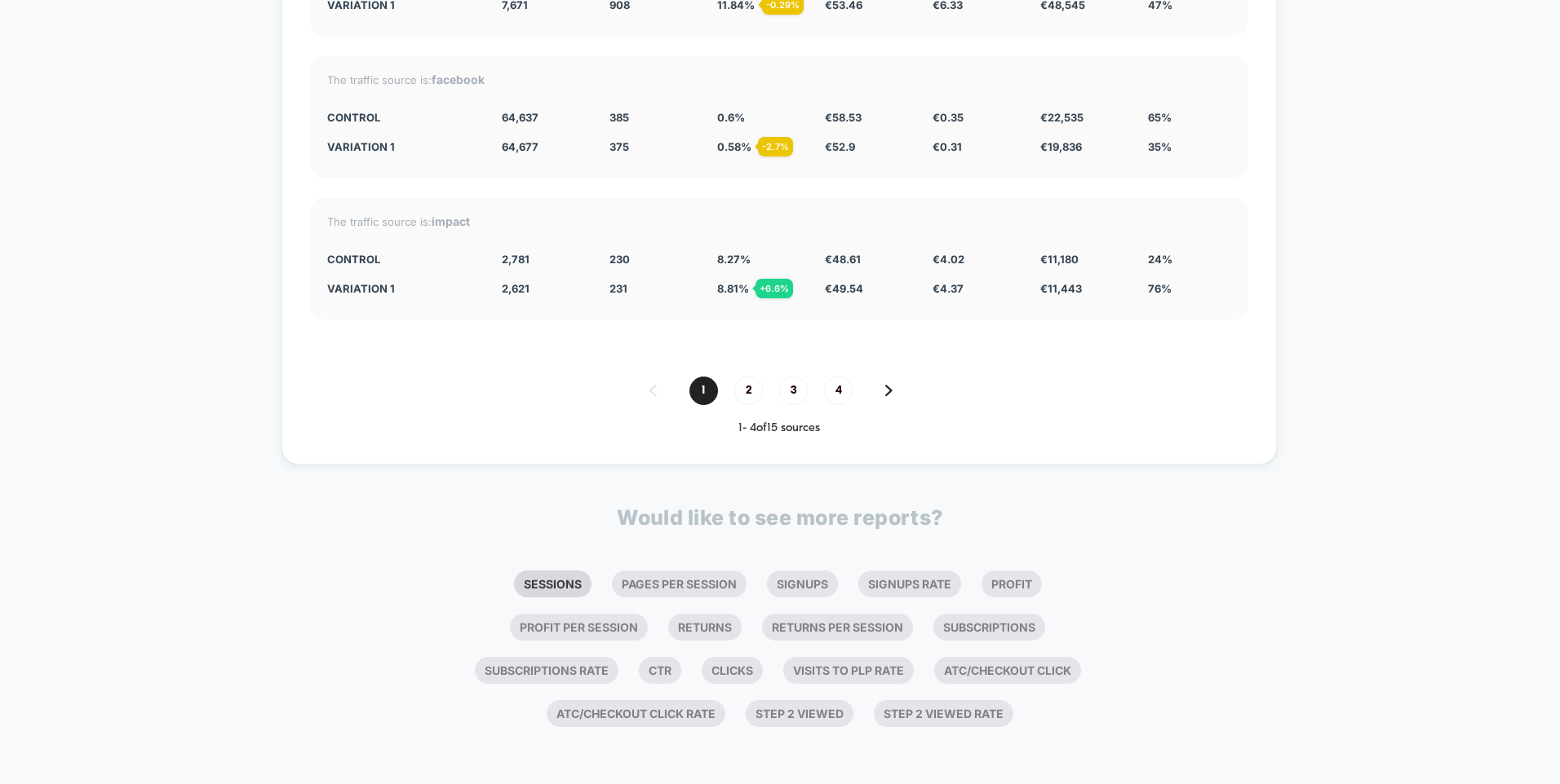
click at [514, 580] on li "Sessions" at bounding box center [553, 584] width 78 height 27
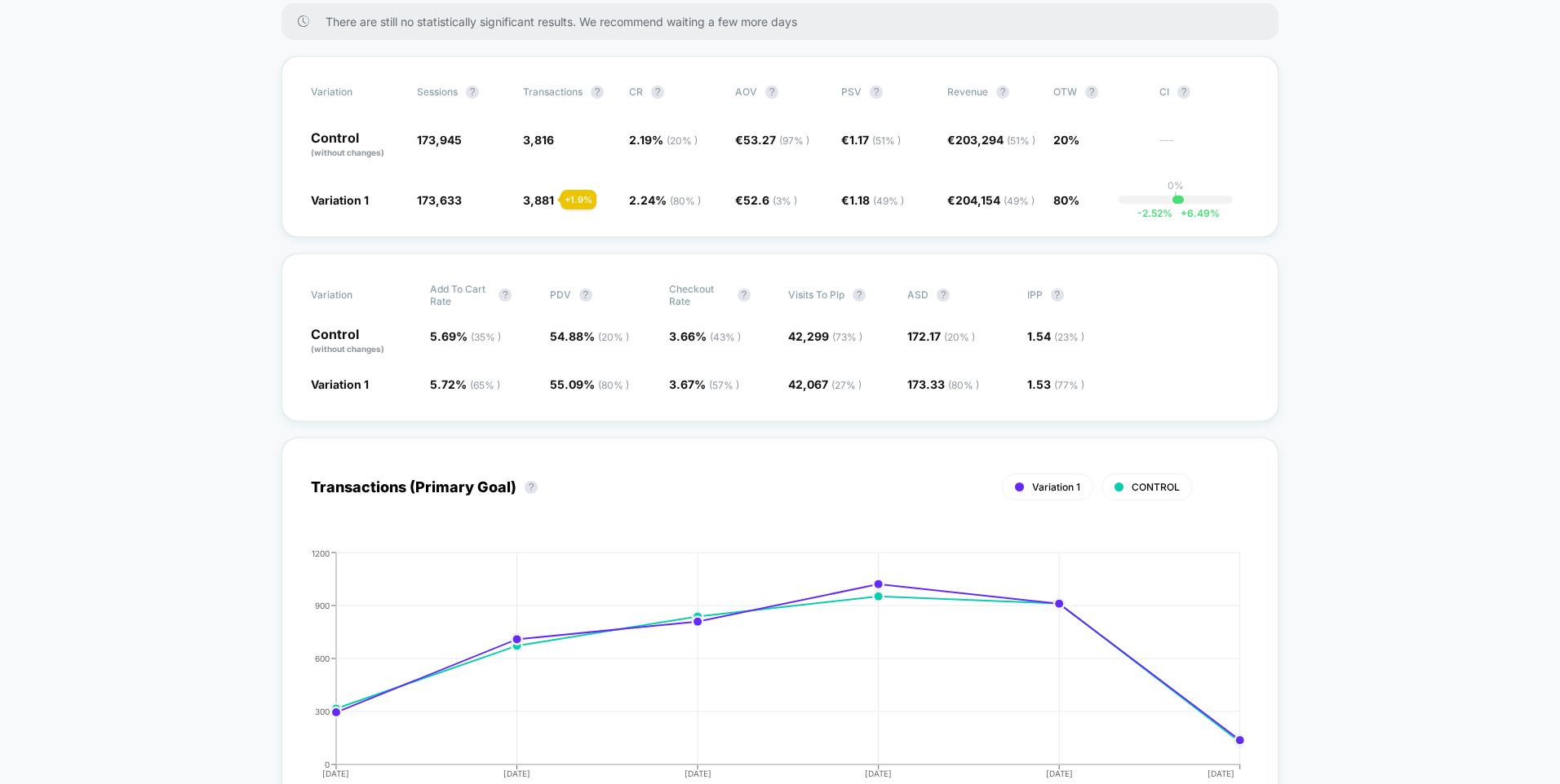
scroll to position [0, 0]
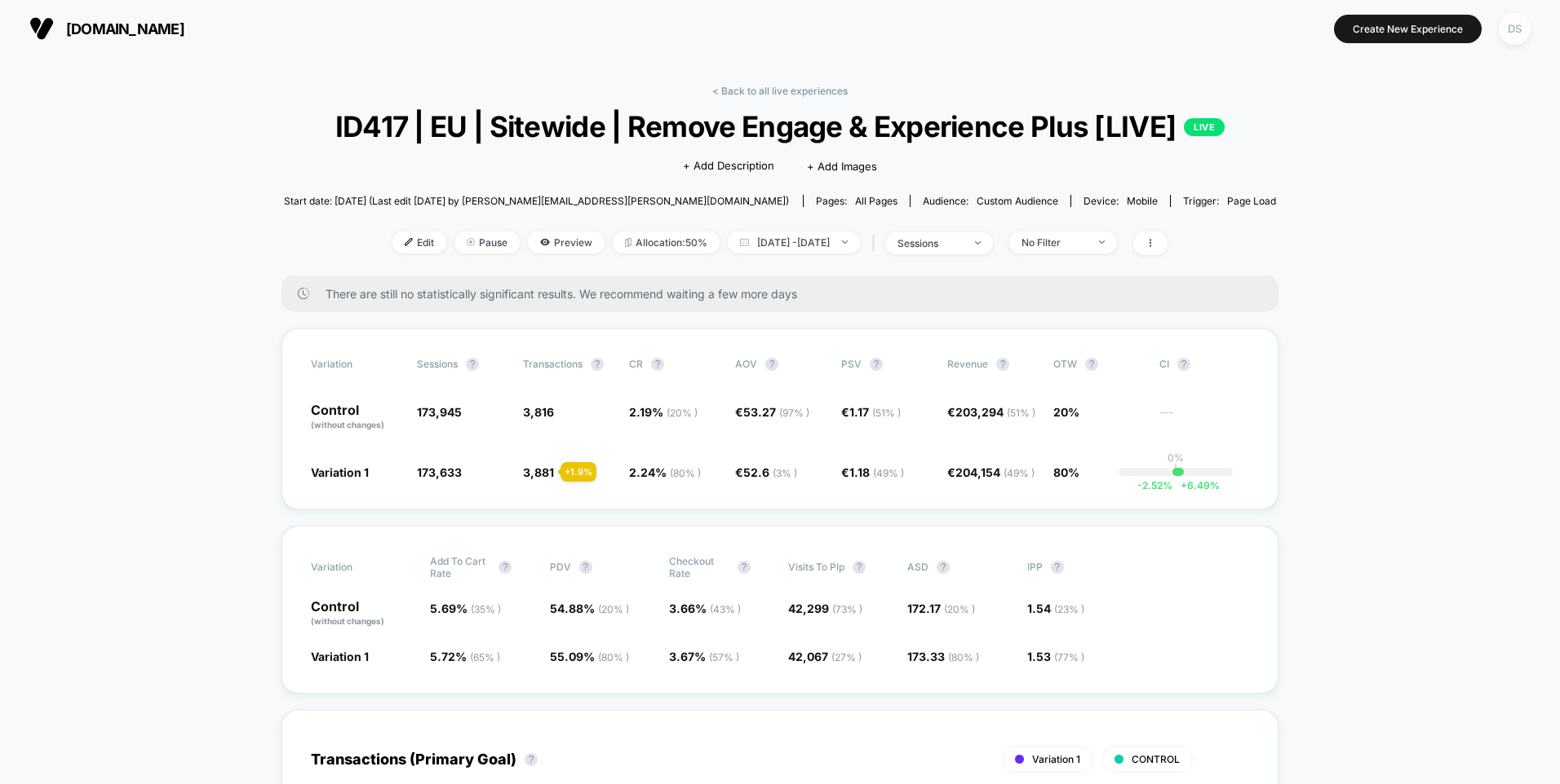
click at [1246, 38] on div "DS" at bounding box center [1515, 29] width 32 height 32
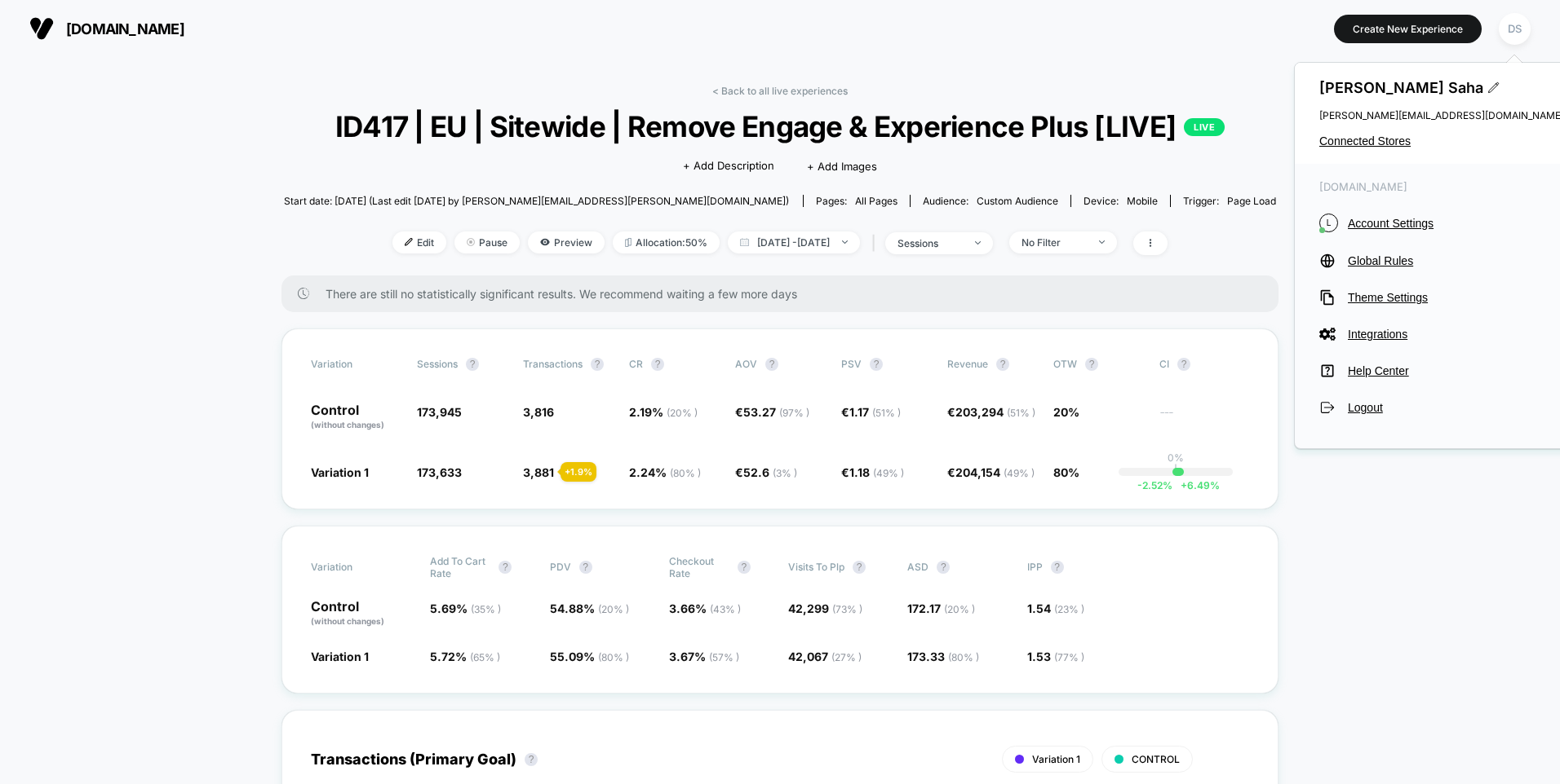
click at [1246, 134] on div "[PERSON_NAME] [PERSON_NAME][EMAIL_ADDRESS][DOMAIN_NAME] Connected Stores" at bounding box center [1442, 113] width 294 height 101
click at [1246, 139] on span "Connected Stores" at bounding box center [1442, 141] width 244 height 13
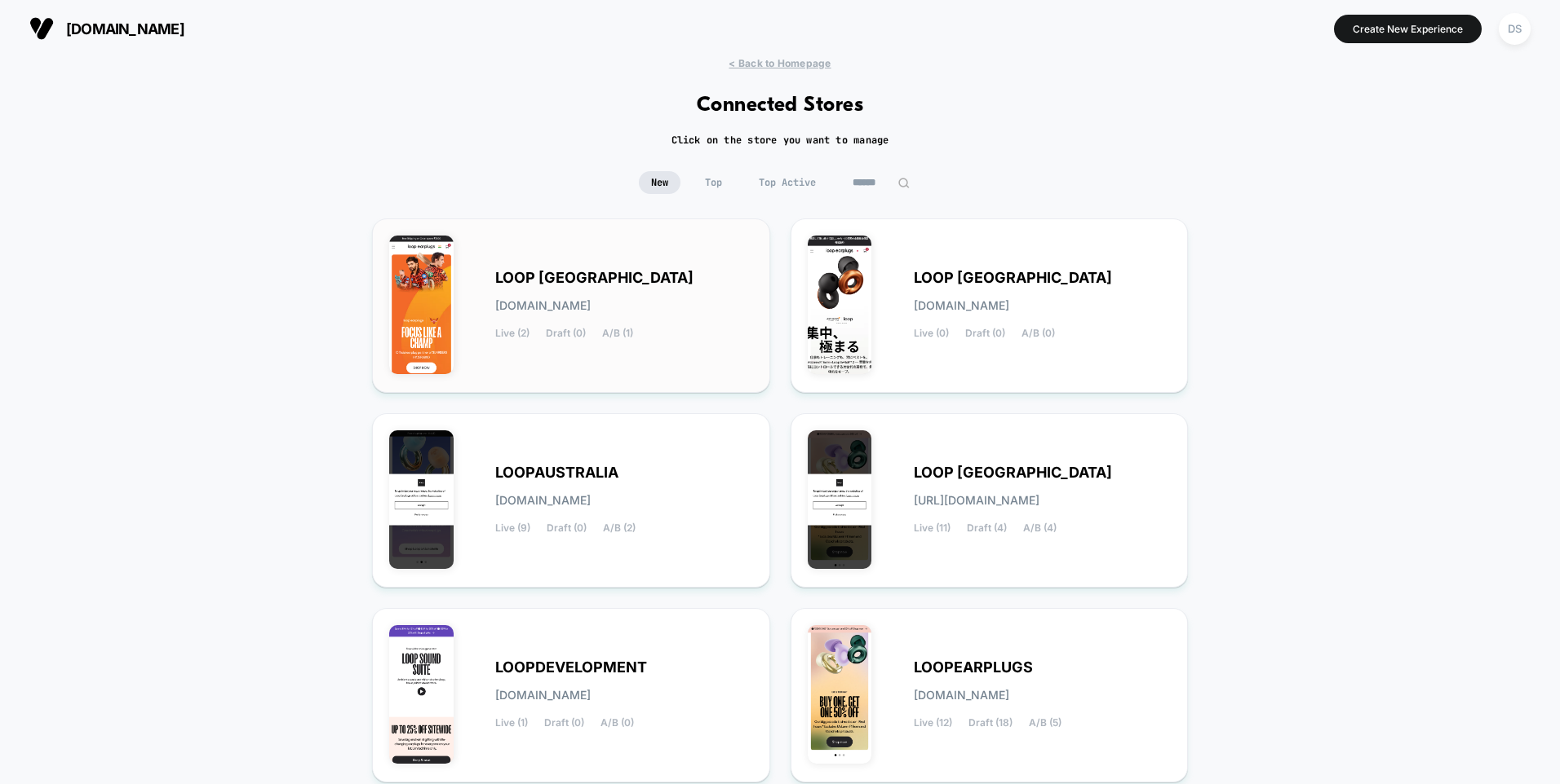
click at [608, 315] on div "LOOP [GEOGRAPHIC_DATA] [DOMAIN_NAME] Live (2) Draft (0) A/B (1)" at bounding box center [625, 306] width 258 height 67
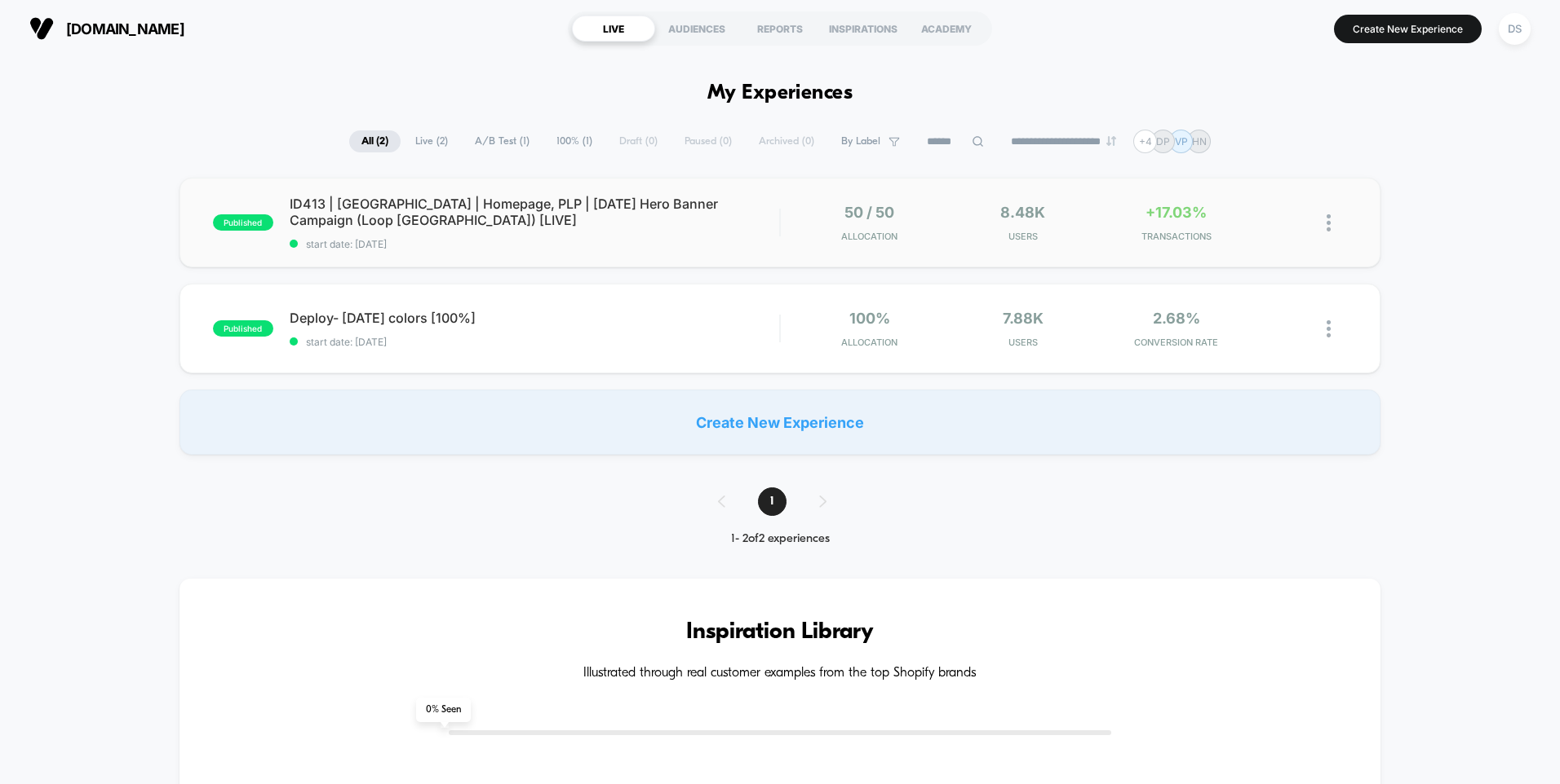
click at [729, 183] on div "published ID413 | [GEOGRAPHIC_DATA] | Homepage, PLP | [DATE] Hero Banner Campai…" at bounding box center [780, 222] width 1201 height 90
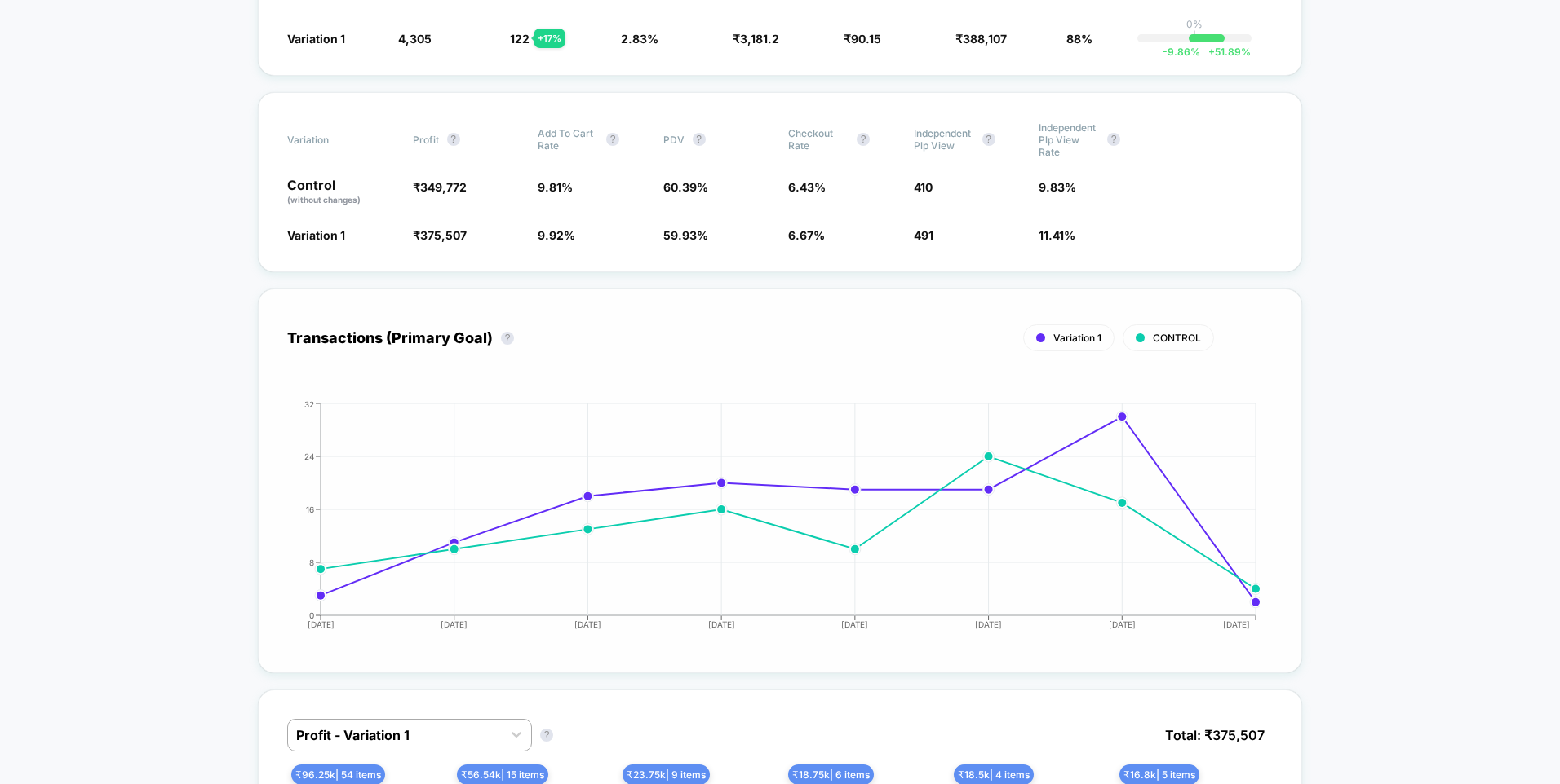
scroll to position [571, 0]
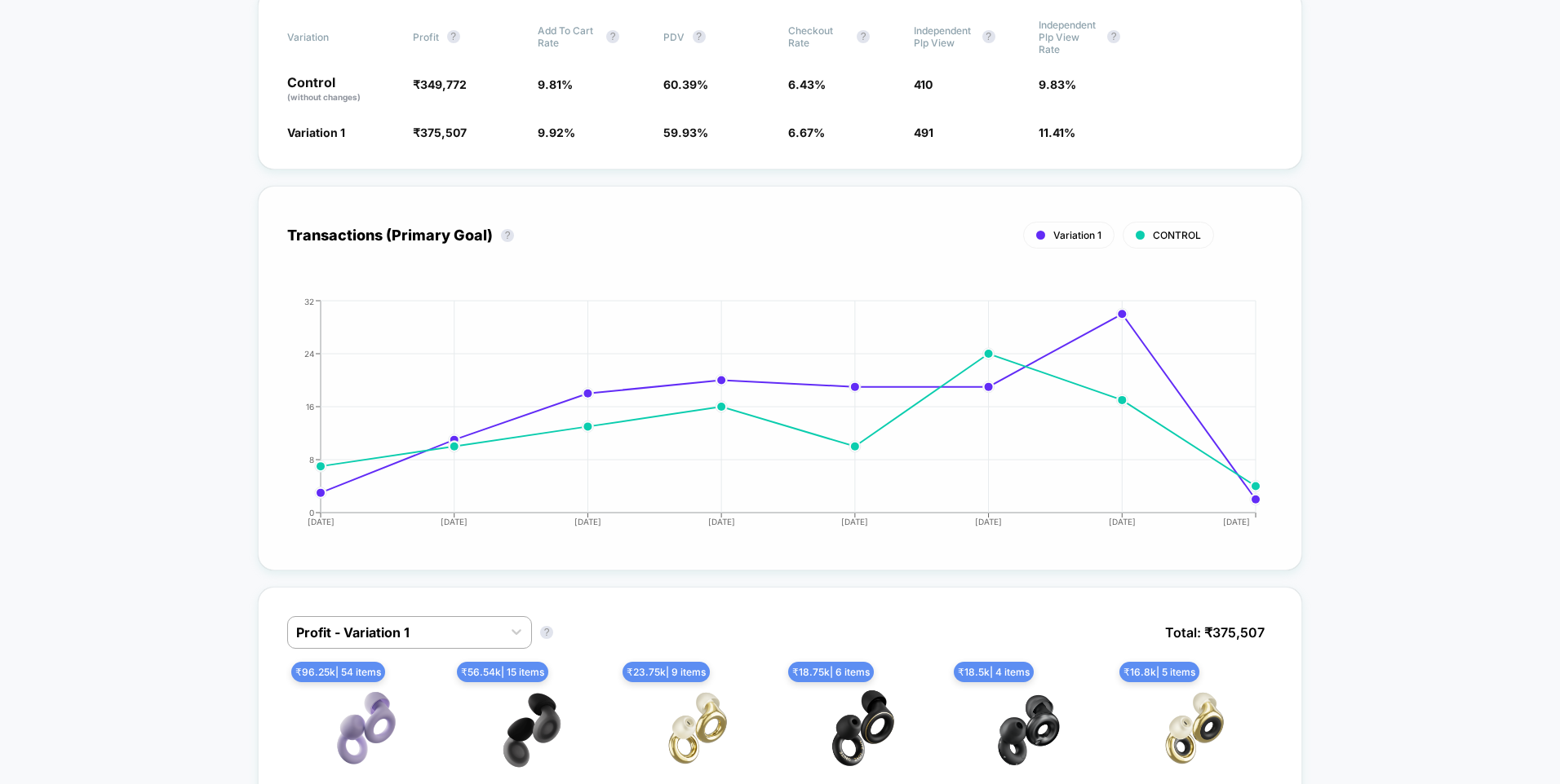
drag, startPoint x: 140, startPoint y: 458, endPoint x: 780, endPoint y: 440, distance: 640.3
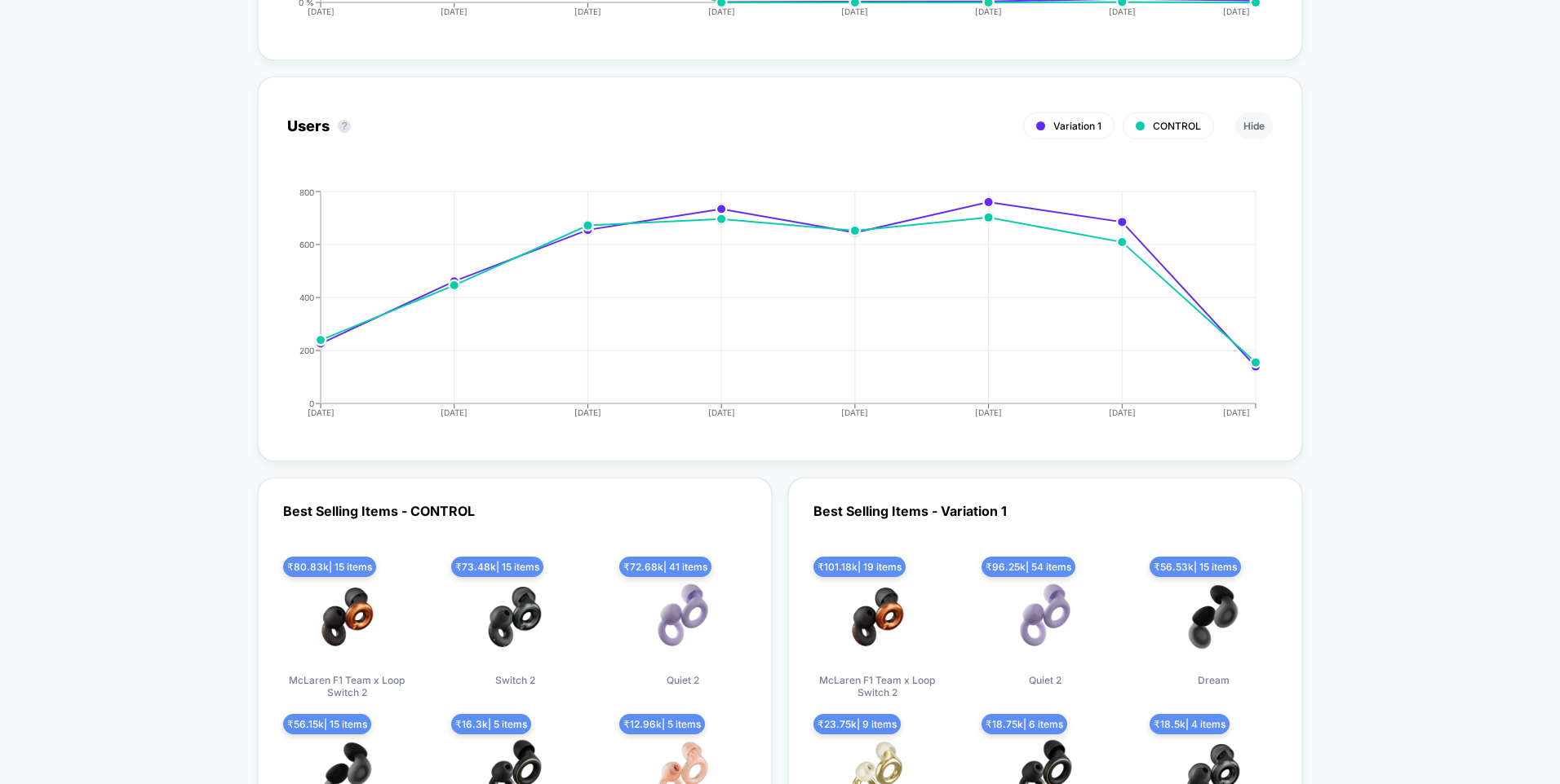
scroll to position [5137, 0]
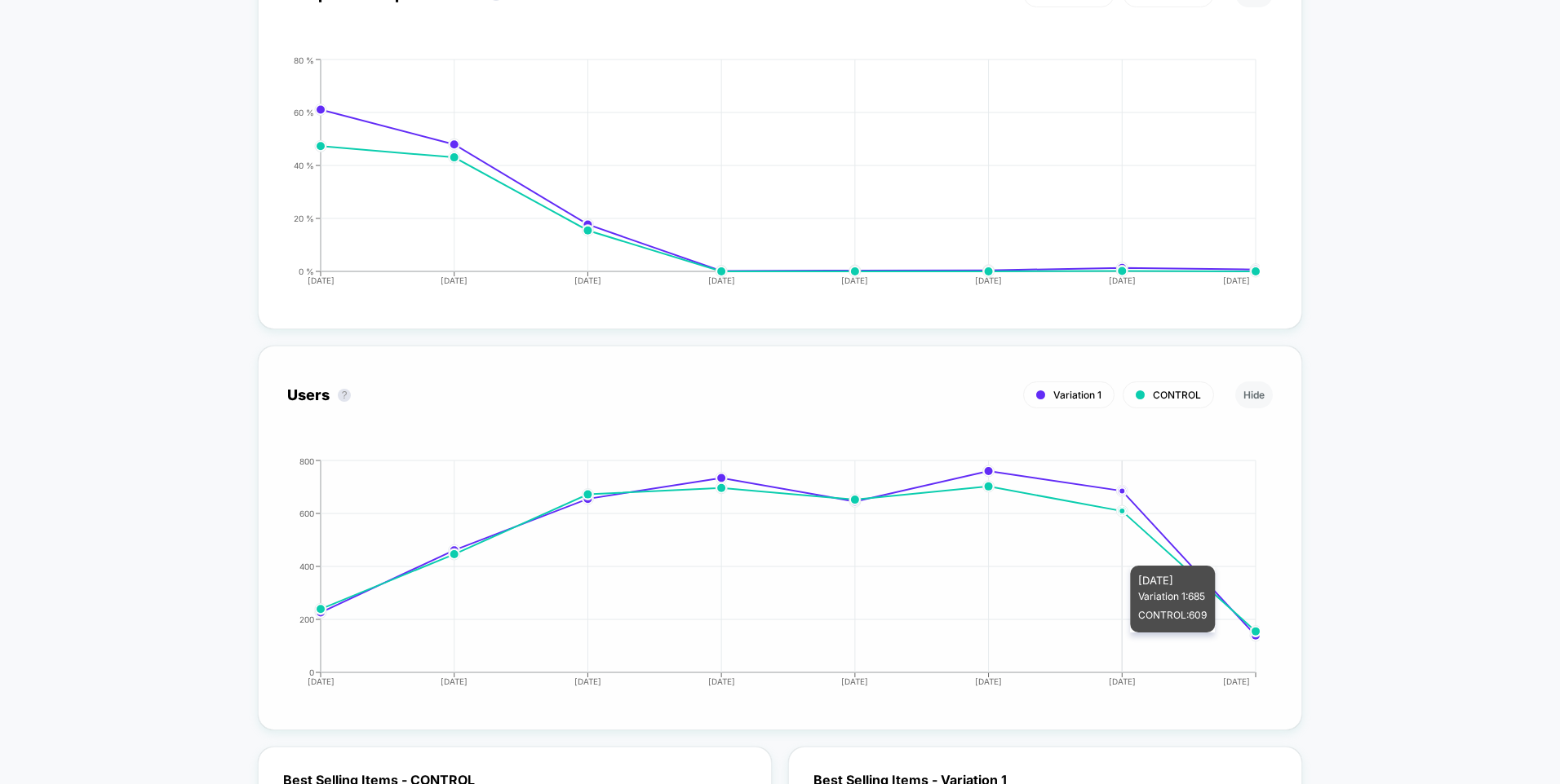
scroll to position [4953, 0]
